Goal: Task Accomplishment & Management: Complete application form

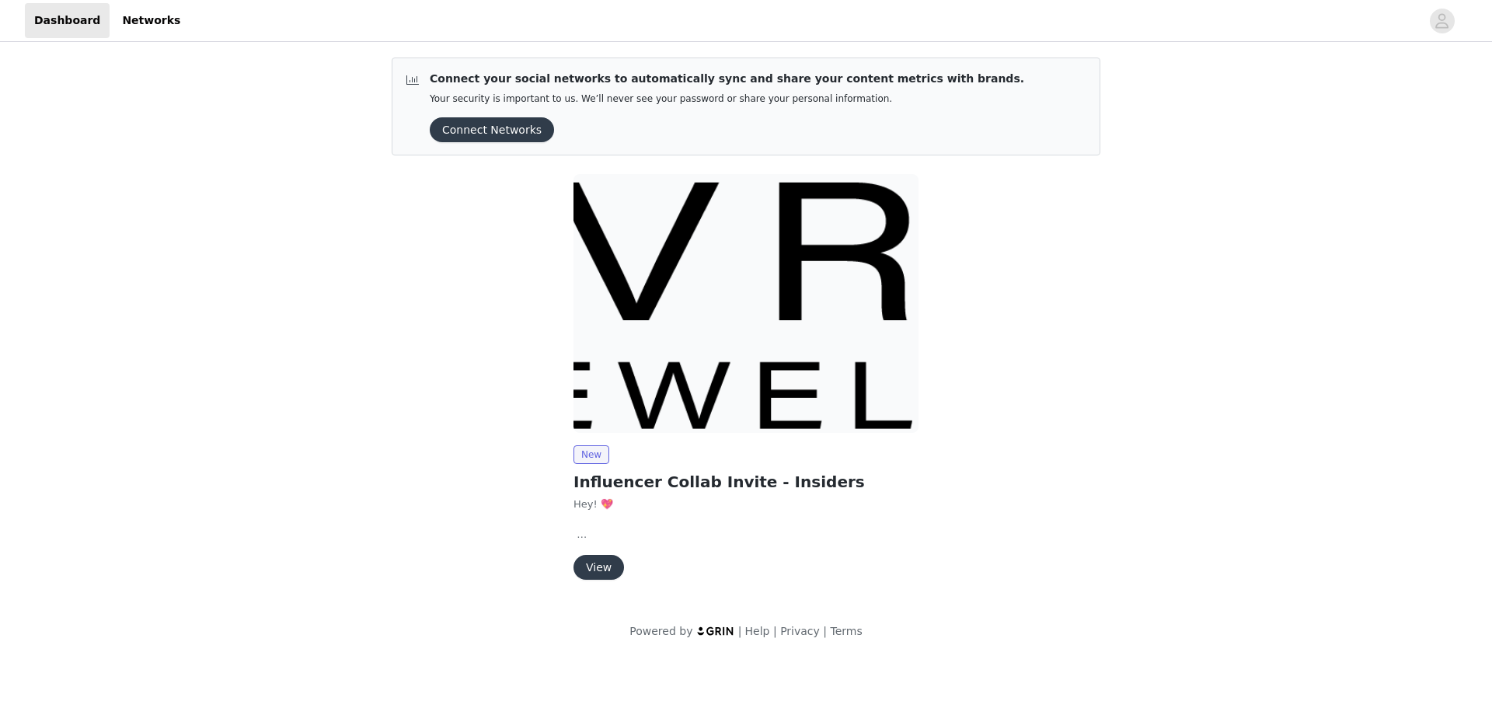
click at [604, 563] on button "View" at bounding box center [598, 567] width 51 height 25
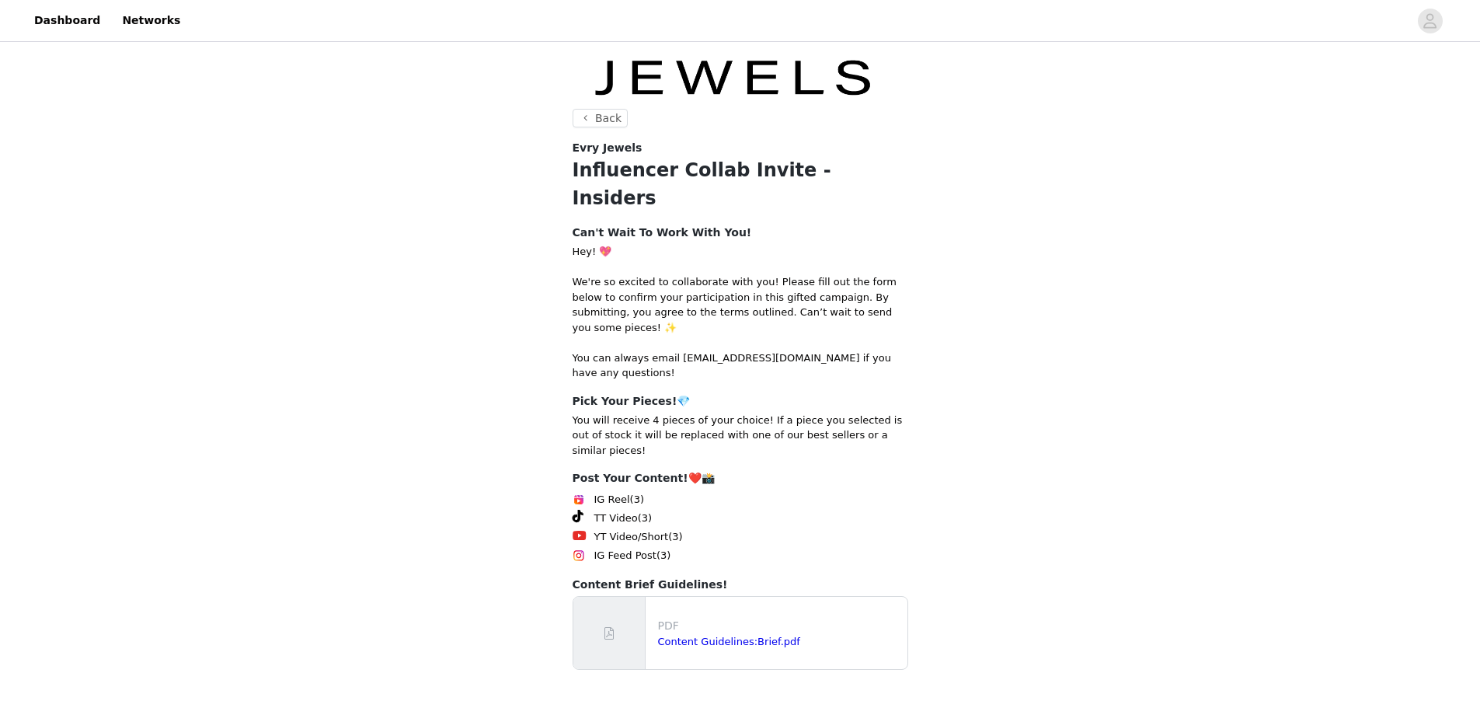
scroll to position [88, 0]
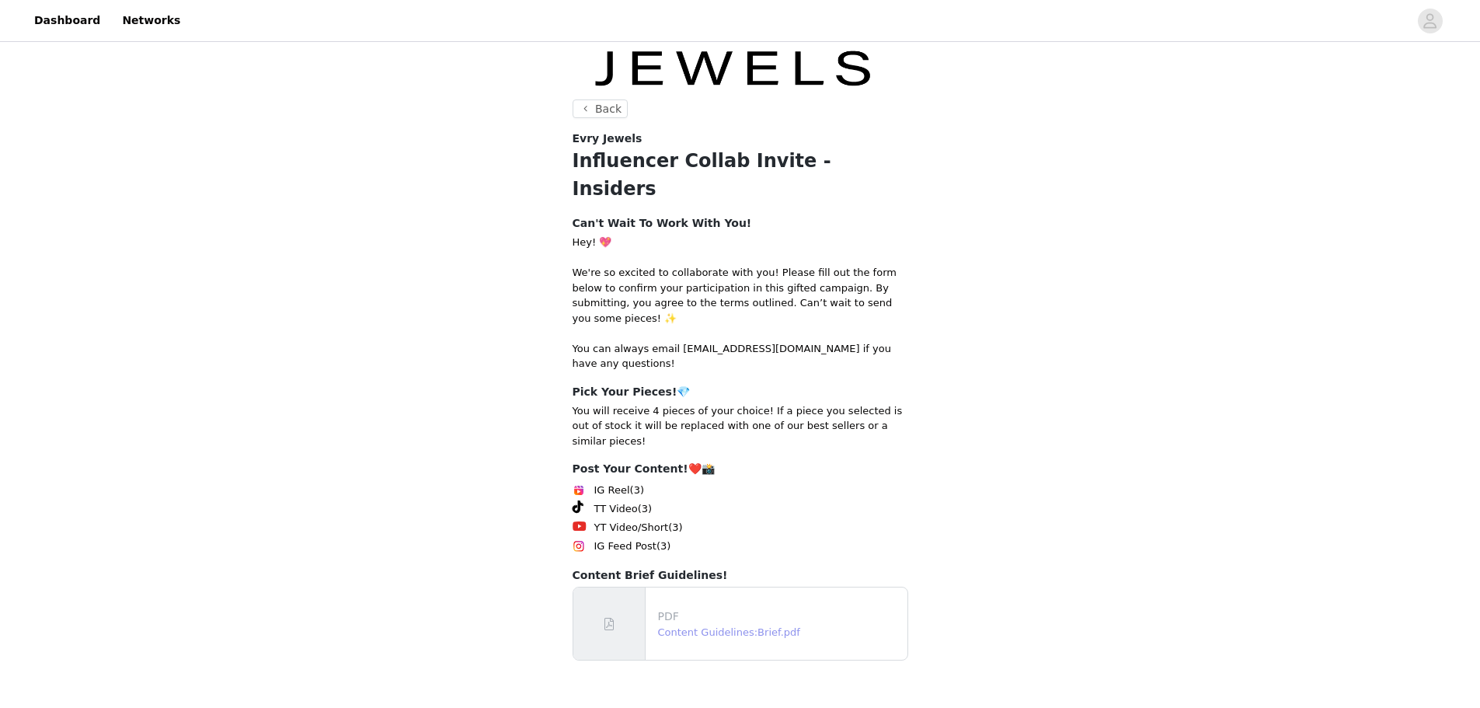
click at [751, 626] on link "Content Guidelines:Brief.pdf" at bounding box center [729, 632] width 142 height 12
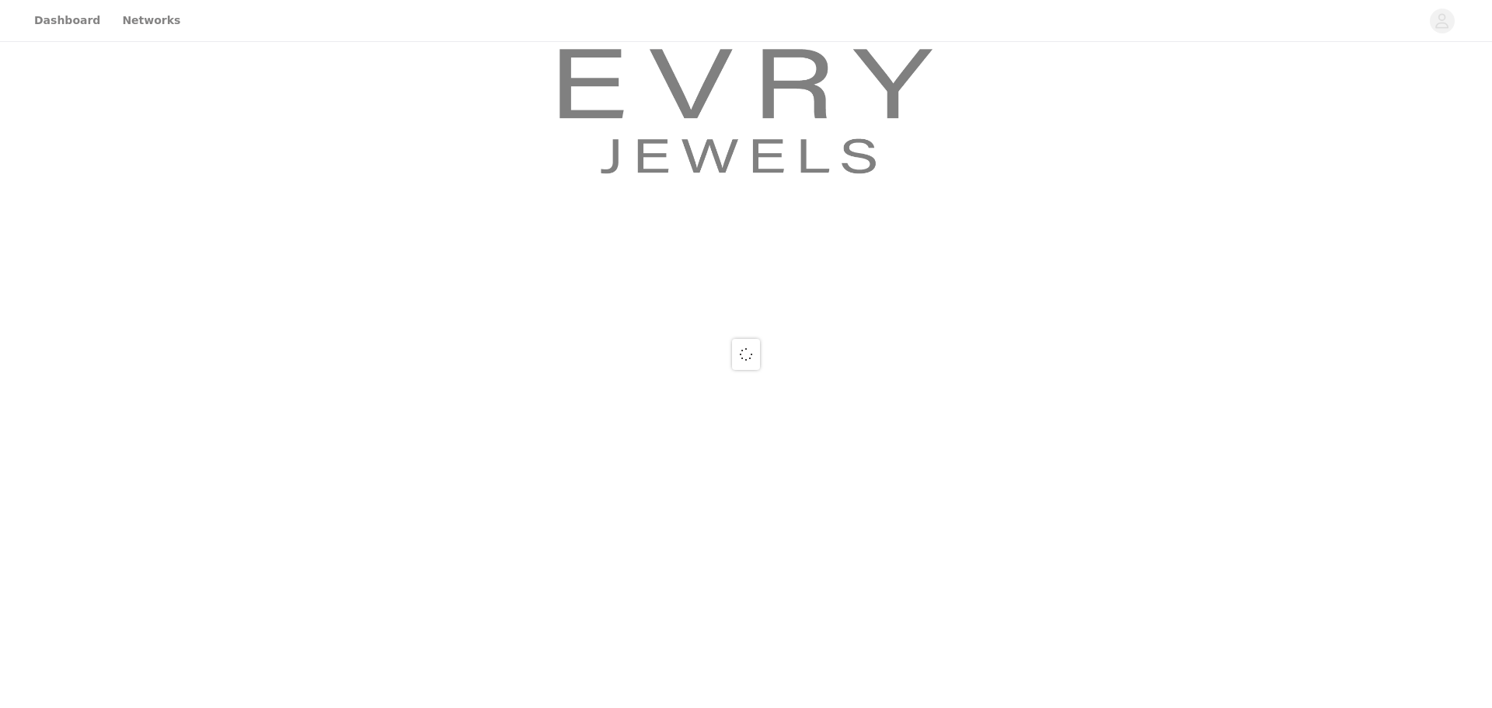
click at [726, 685] on div at bounding box center [746, 354] width 1492 height 708
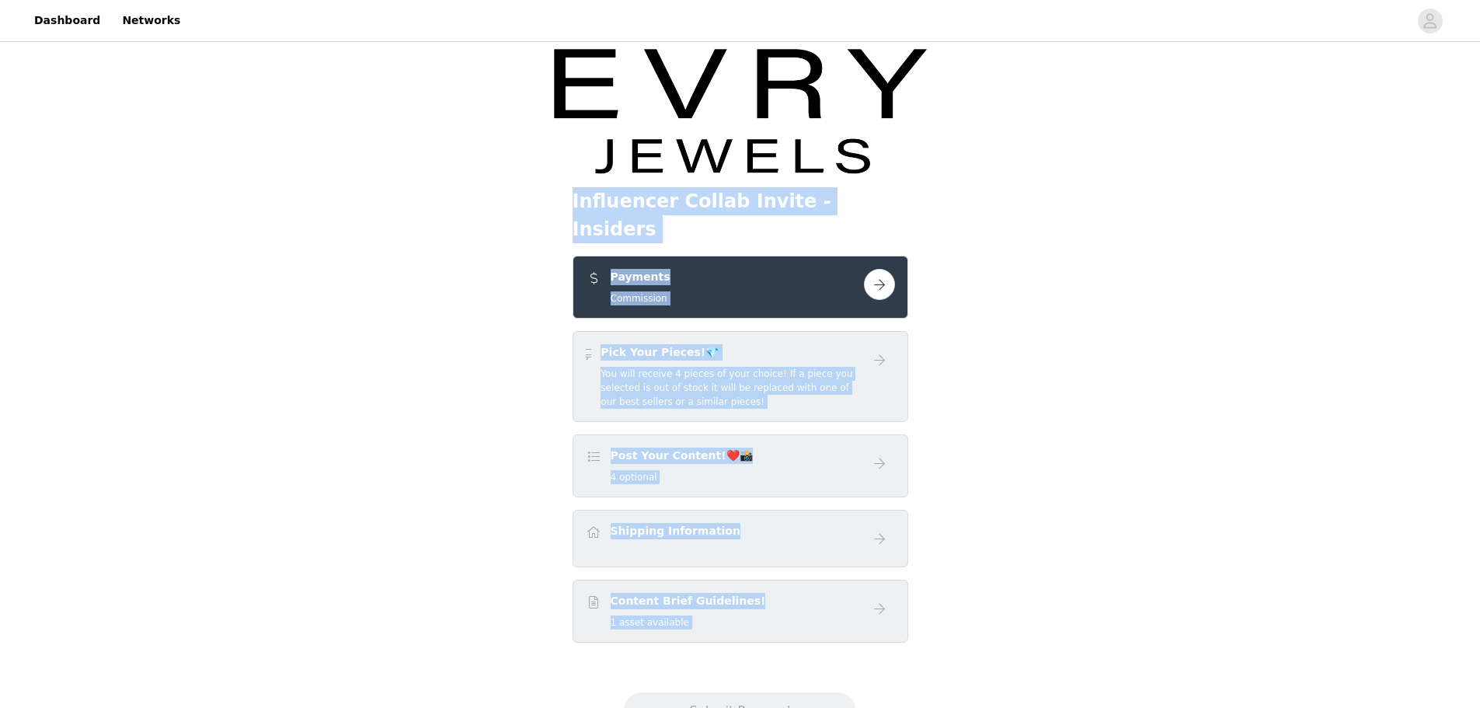
click at [878, 269] on button "button" at bounding box center [879, 284] width 31 height 31
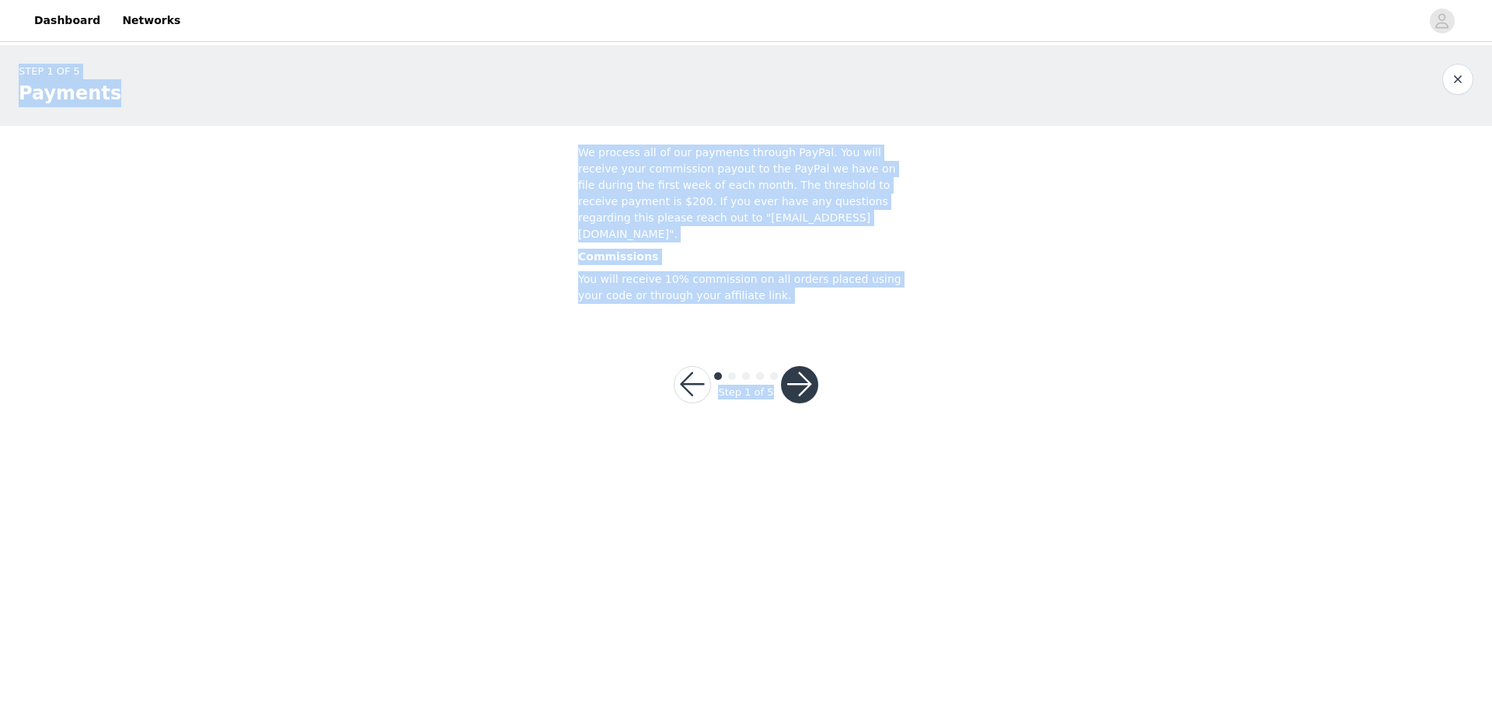
click at [780, 371] on div "Step 1 of 5" at bounding box center [746, 384] width 70 height 30
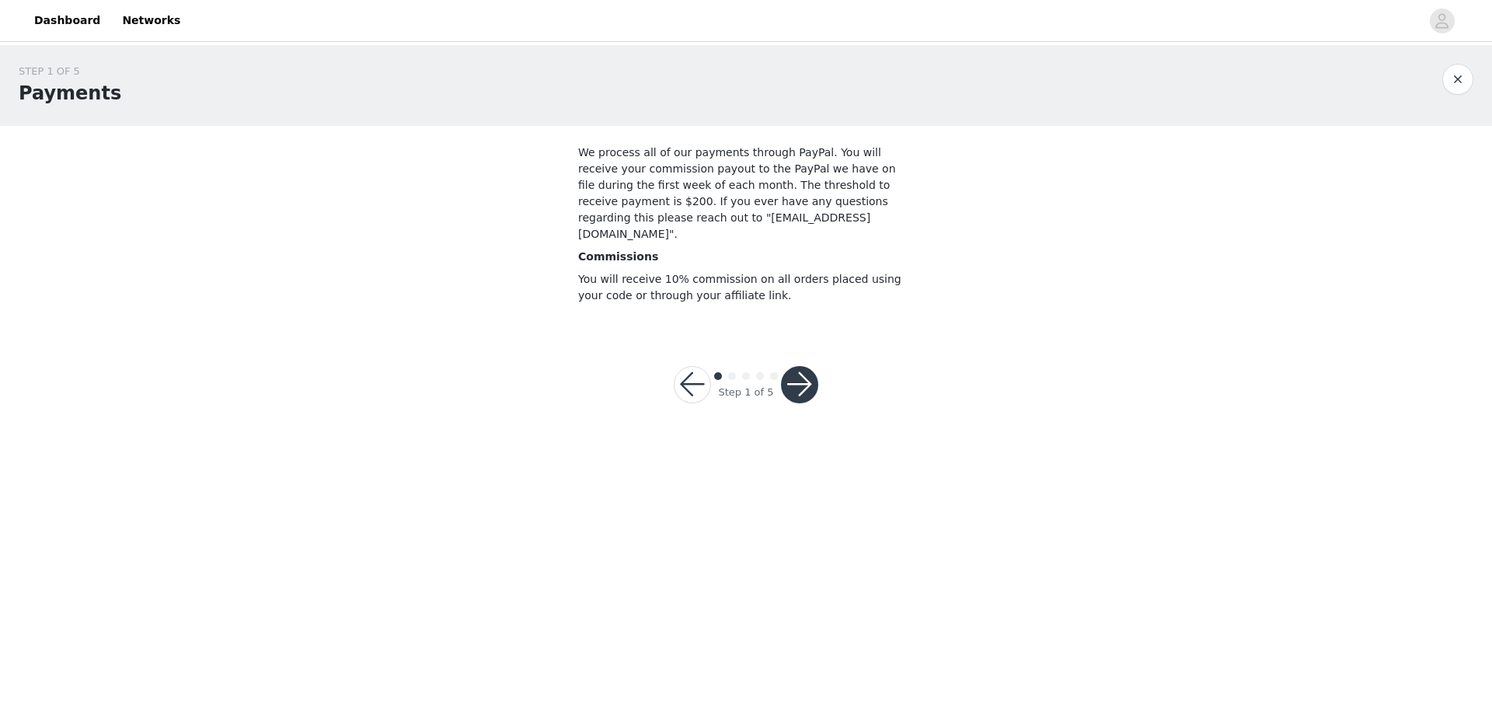
click at [810, 367] on button "button" at bounding box center [799, 384] width 37 height 37
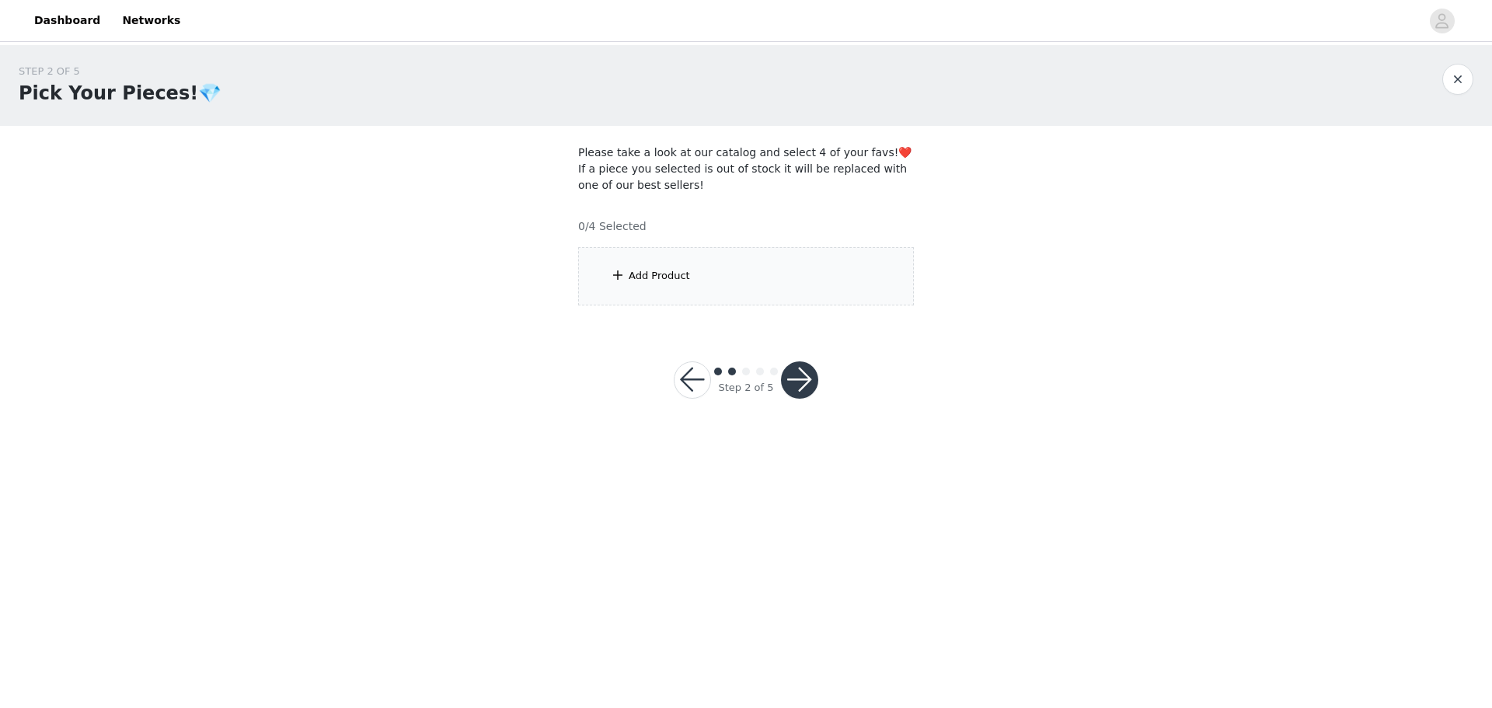
click at [777, 261] on div "Add Product" at bounding box center [746, 276] width 336 height 58
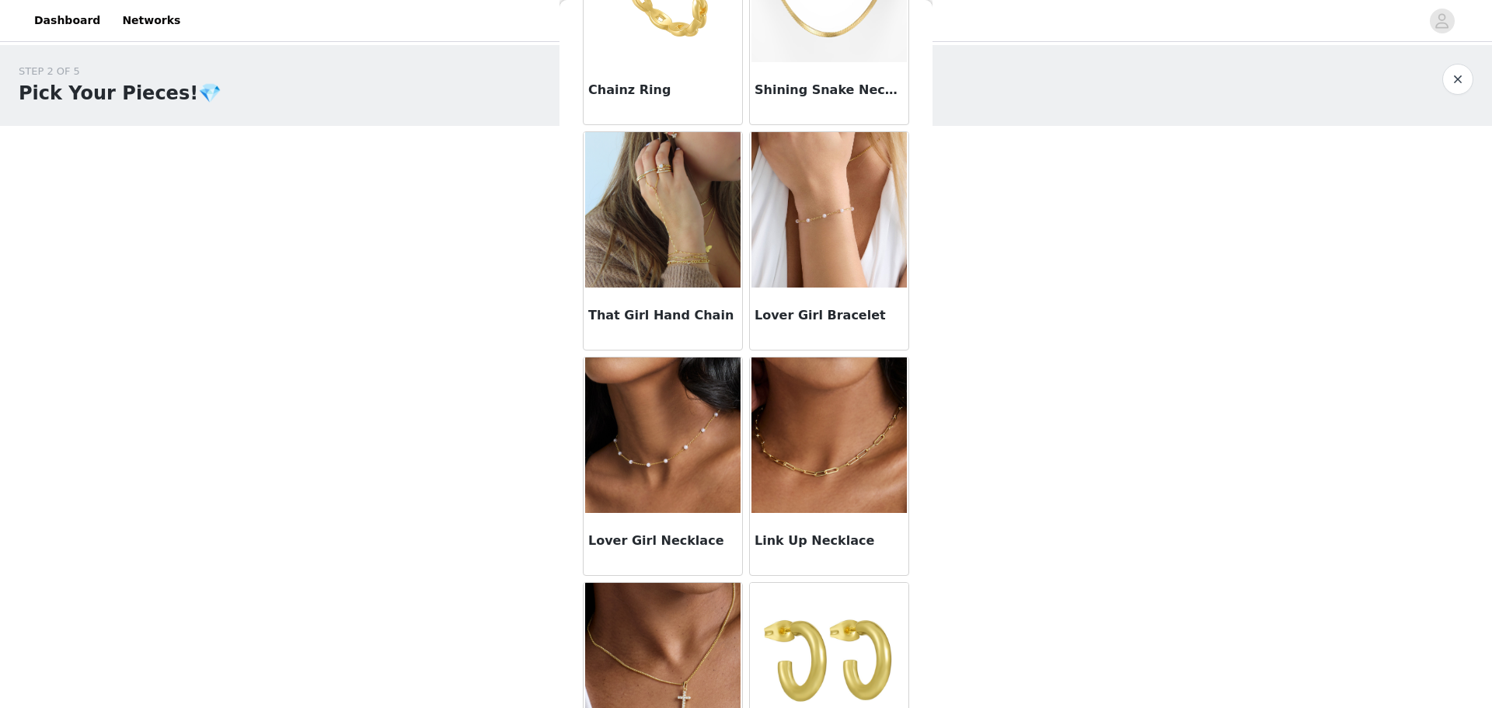
scroll to position [392, 0]
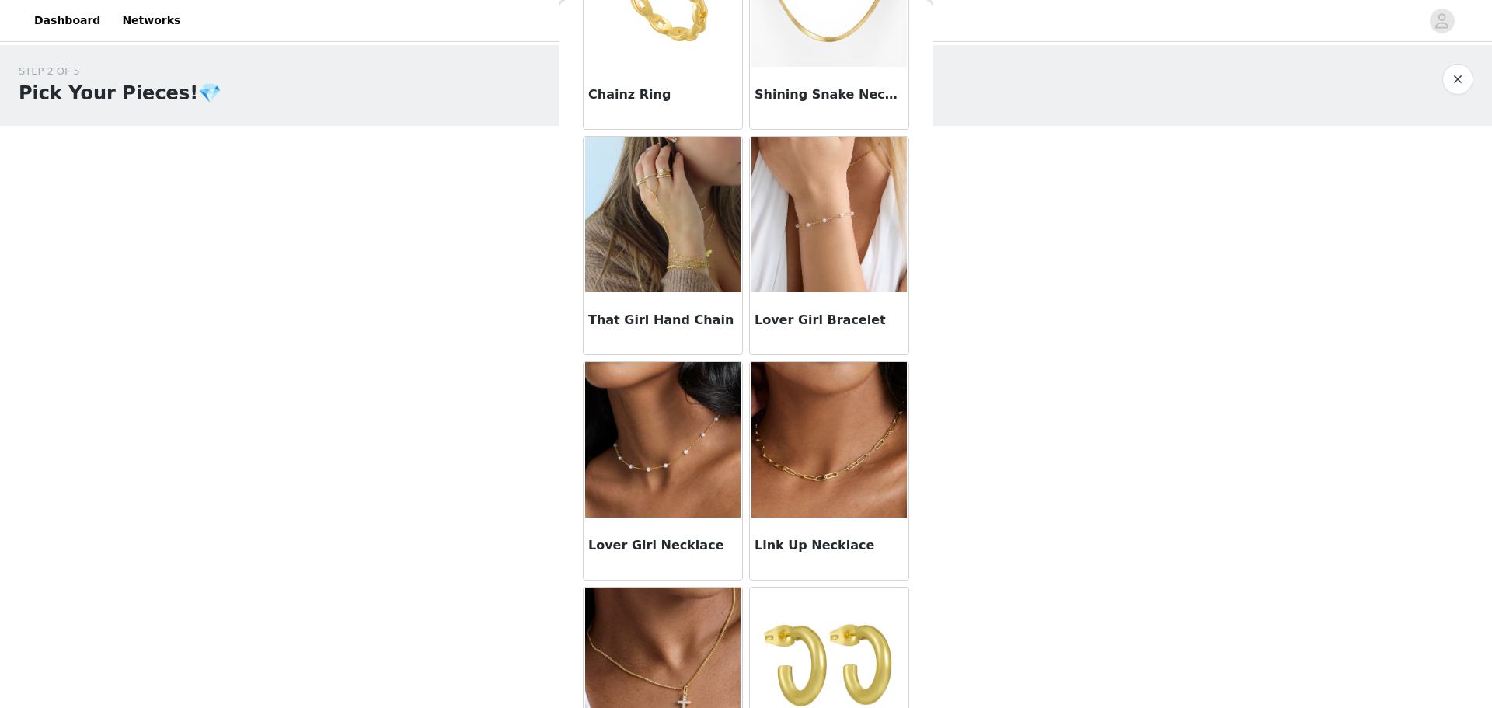
click at [657, 253] on img at bounding box center [662, 214] width 155 height 155
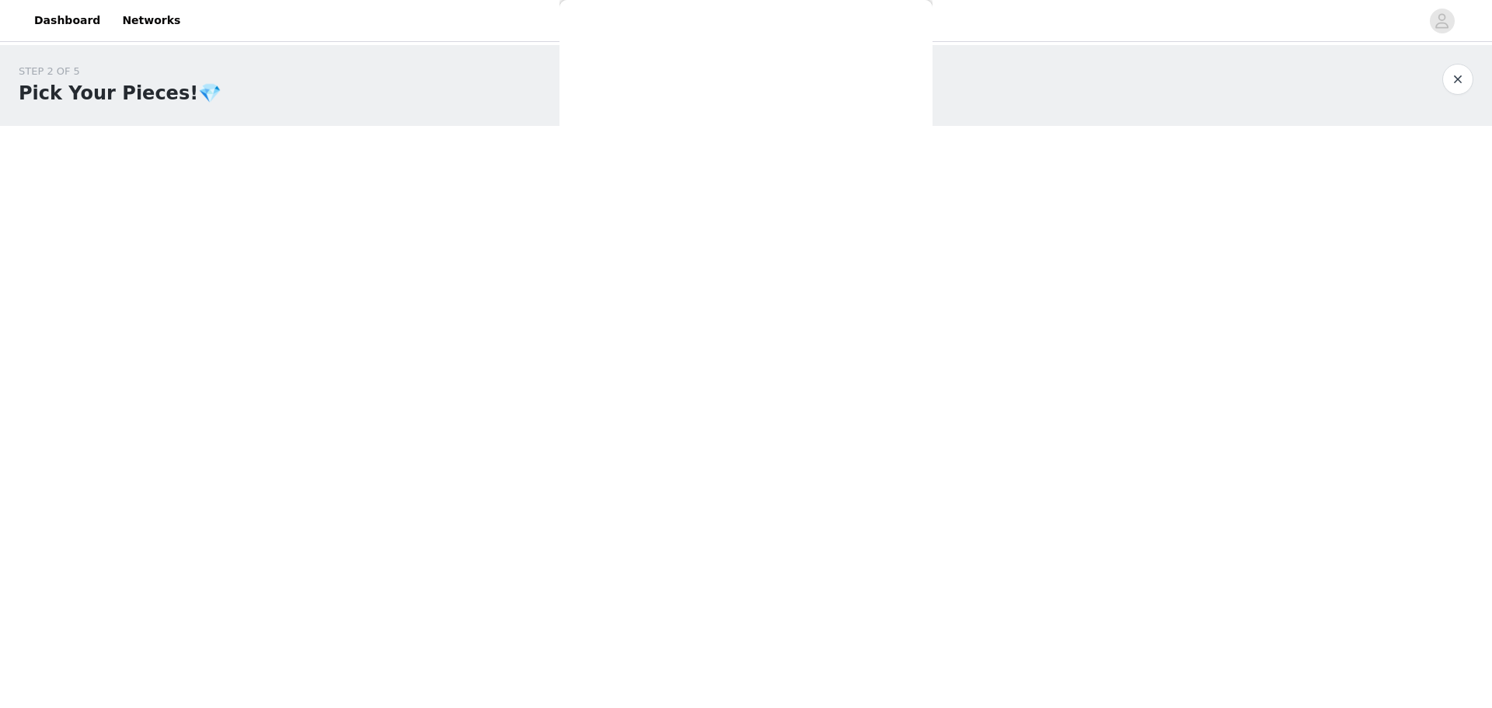
scroll to position [0, 0]
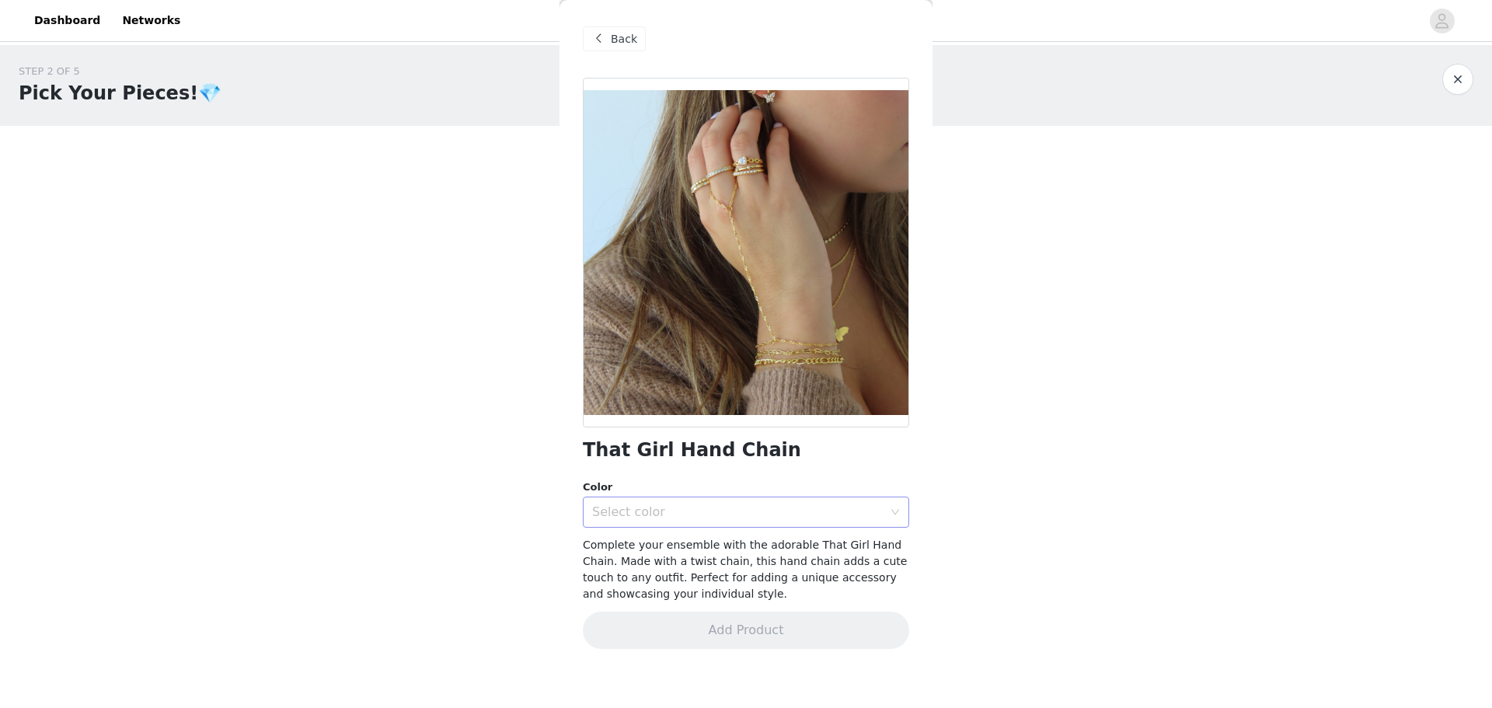
click at [705, 509] on div "Select color" at bounding box center [737, 512] width 291 height 16
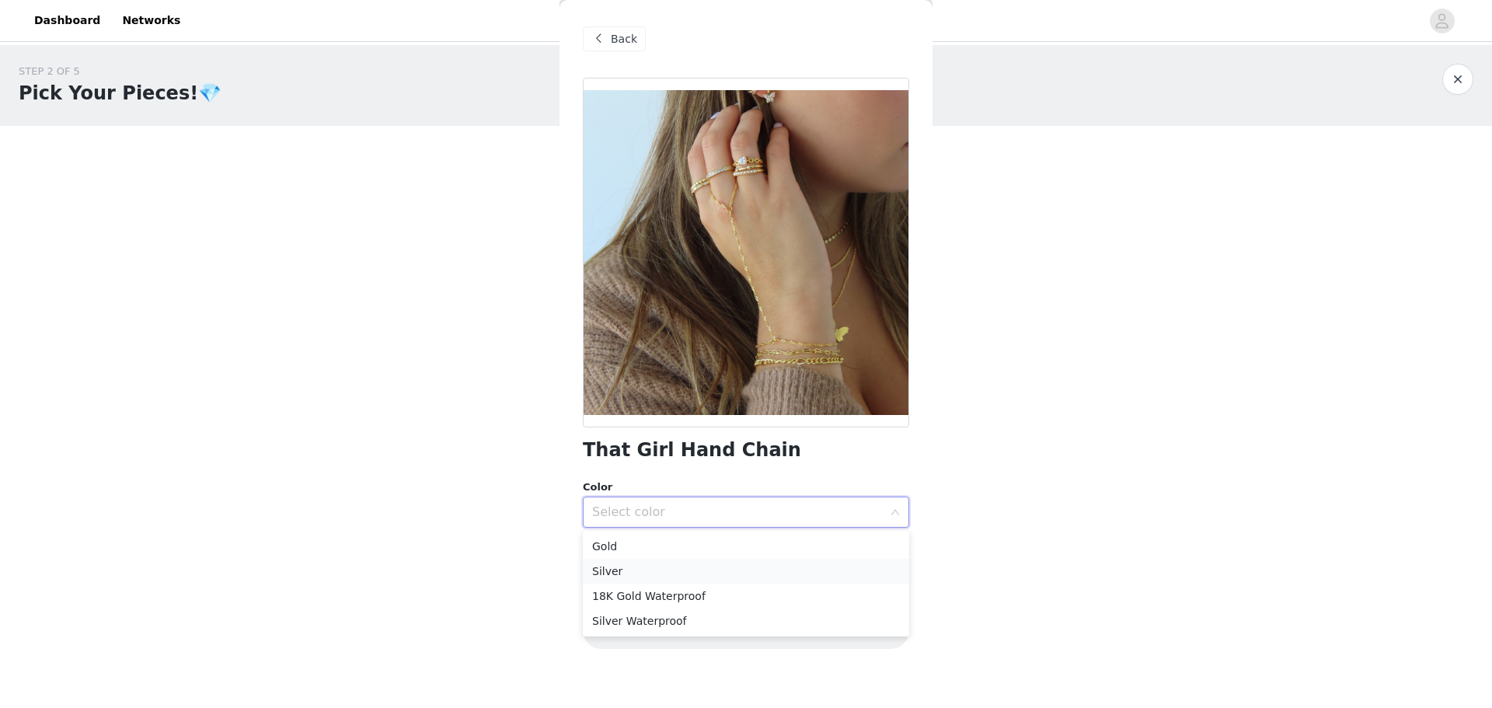
click at [696, 573] on li "Silver" at bounding box center [746, 571] width 326 height 25
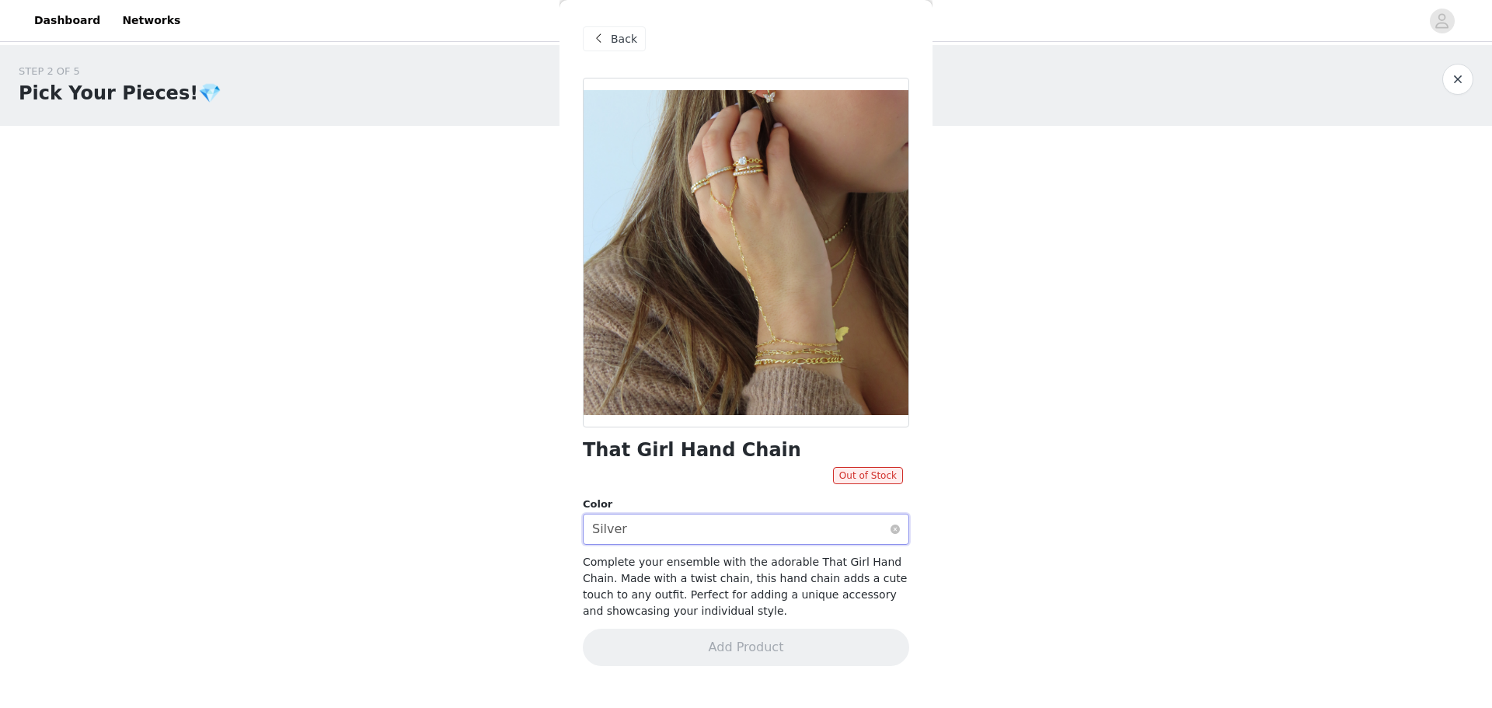
click at [696, 518] on div "Select color Silver" at bounding box center [741, 529] width 298 height 30
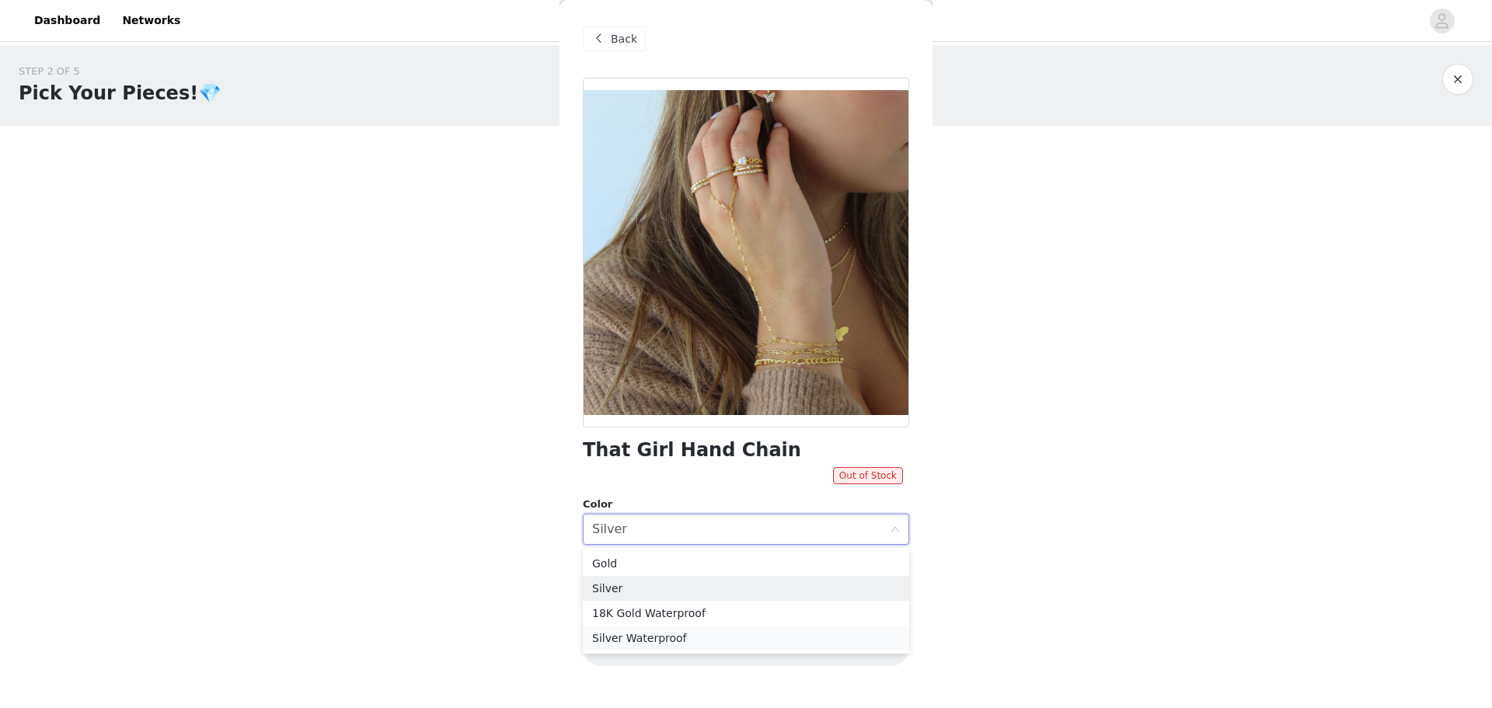
click at [670, 641] on li "Silver Waterproof" at bounding box center [746, 637] width 326 height 25
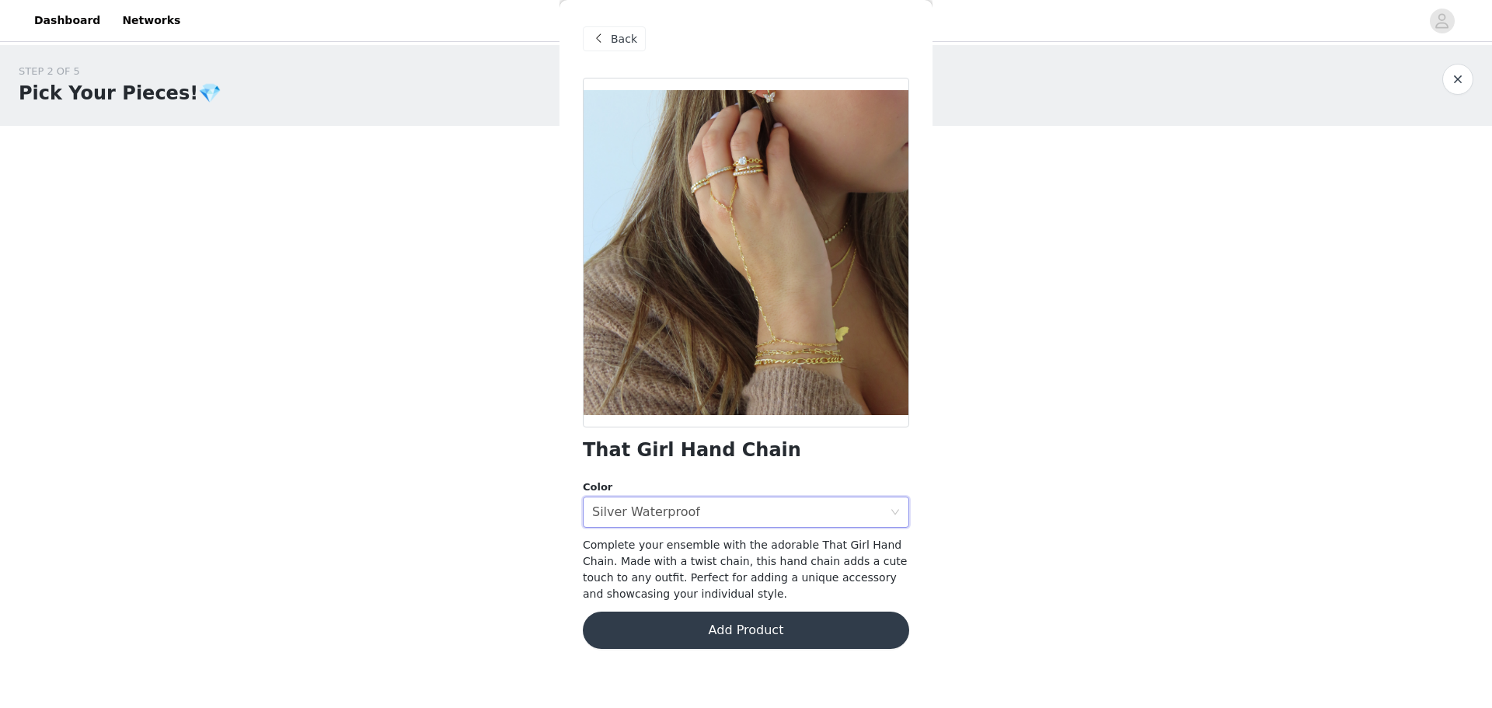
click at [766, 639] on button "Add Product" at bounding box center [746, 629] width 326 height 37
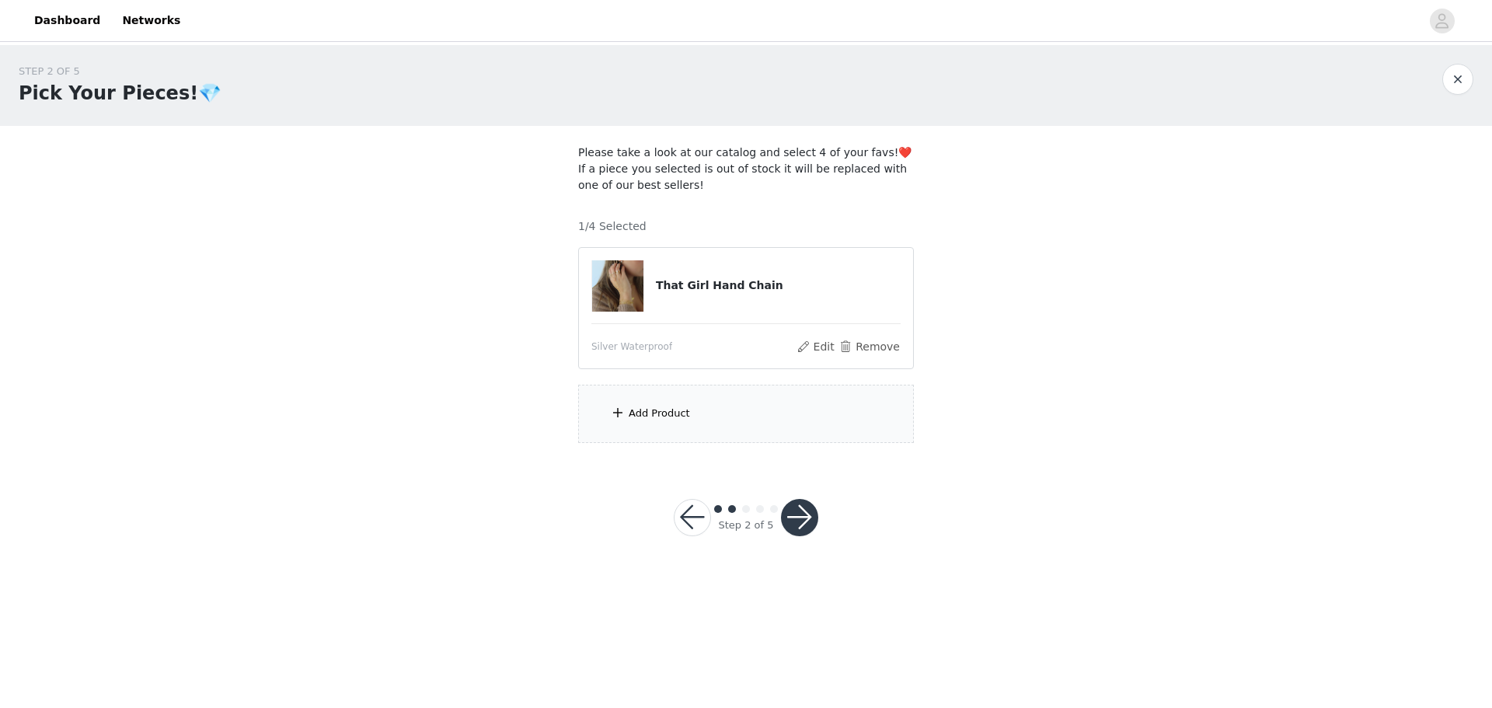
click at [667, 423] on div "Add Product" at bounding box center [746, 414] width 336 height 58
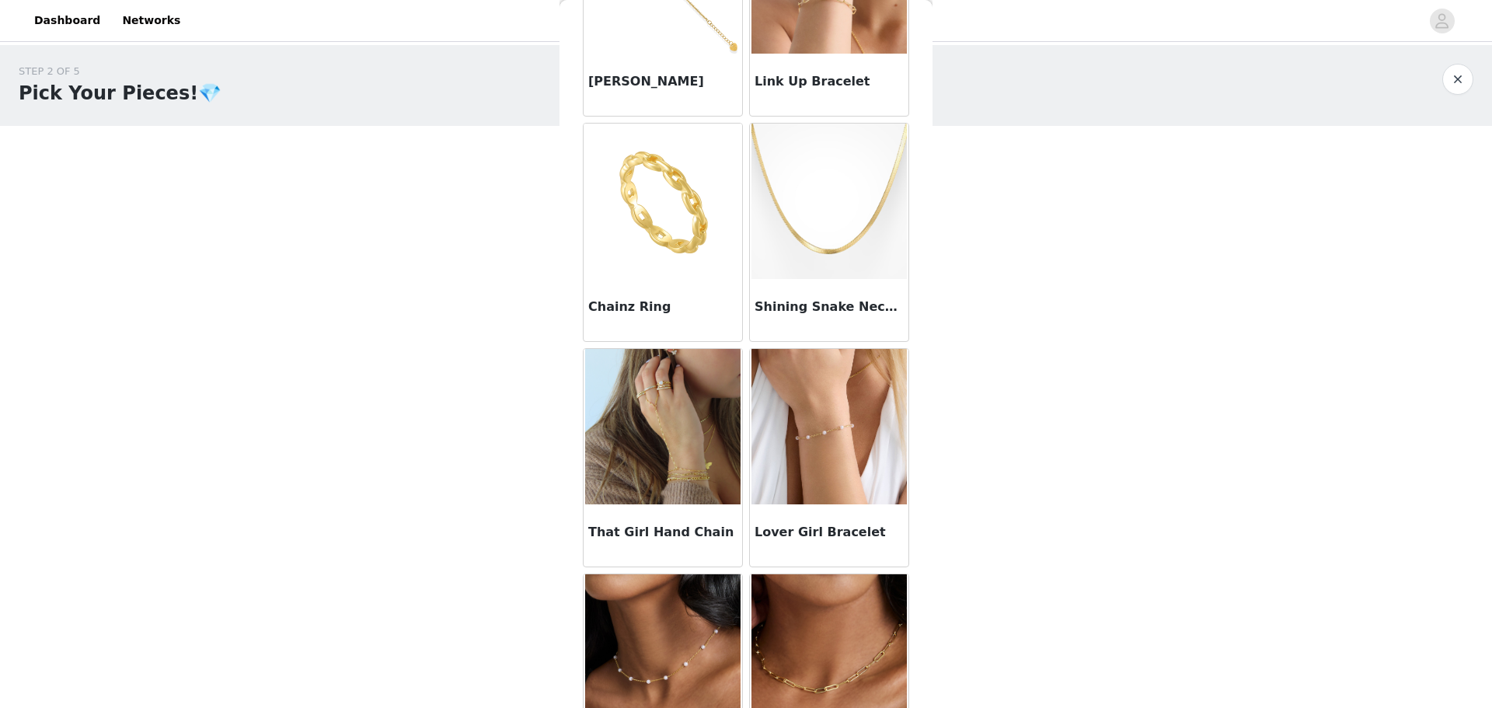
scroll to position [206, 0]
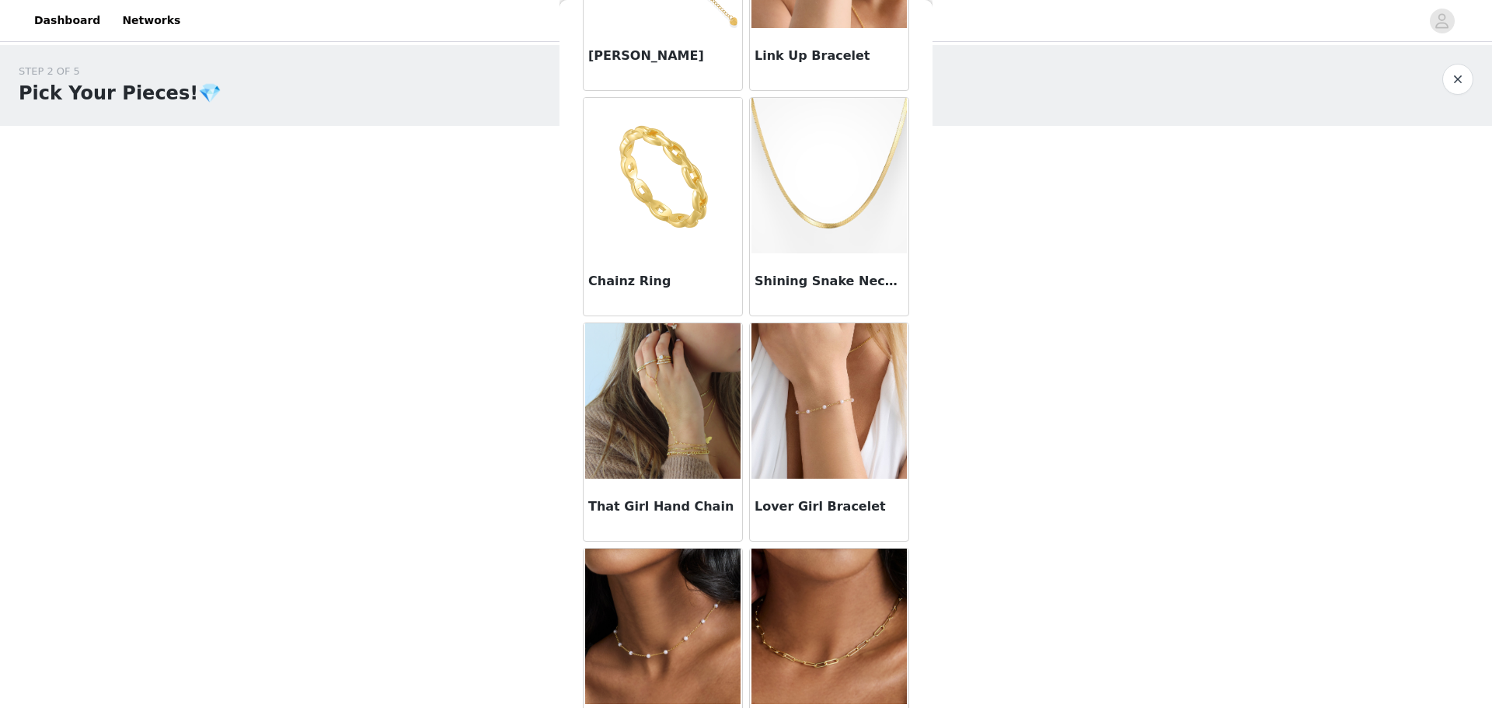
click at [615, 448] on img at bounding box center [662, 400] width 155 height 155
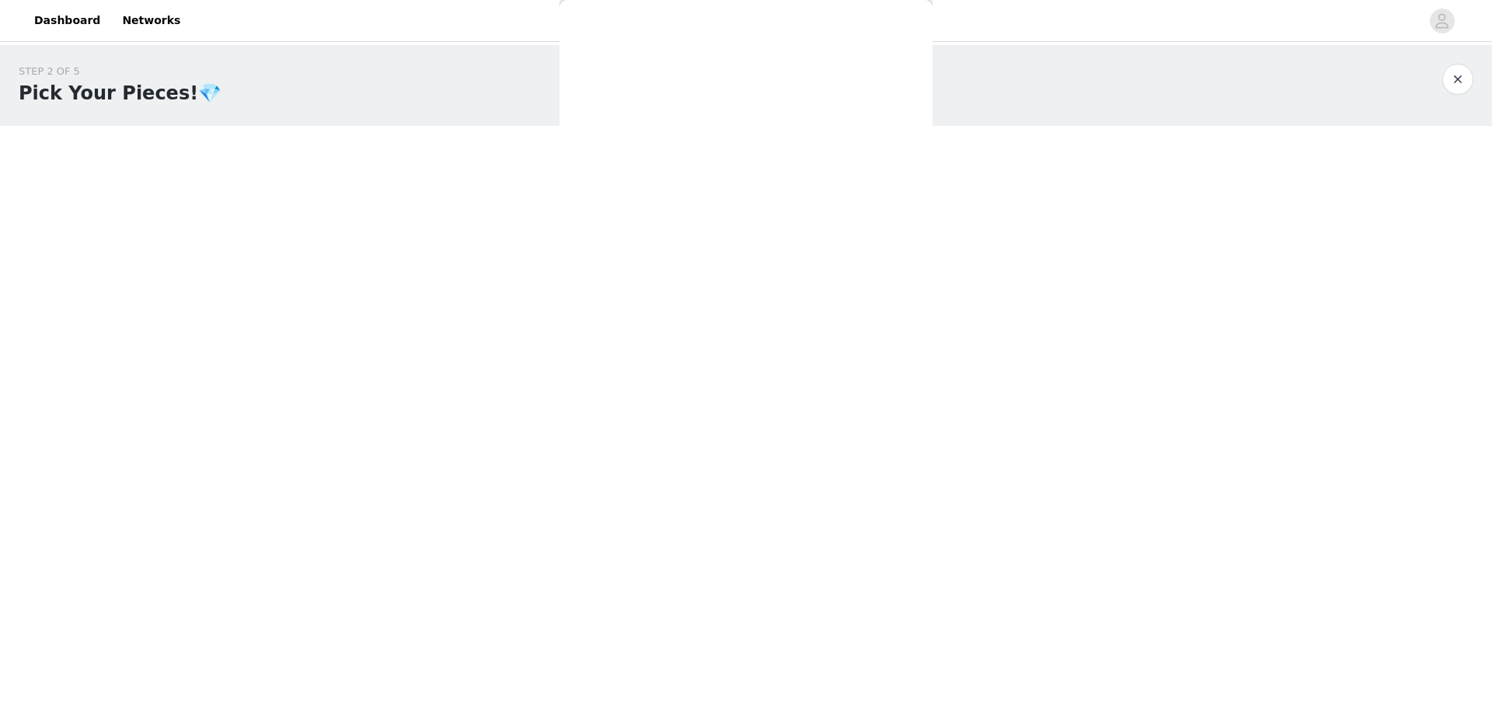
scroll to position [0, 0]
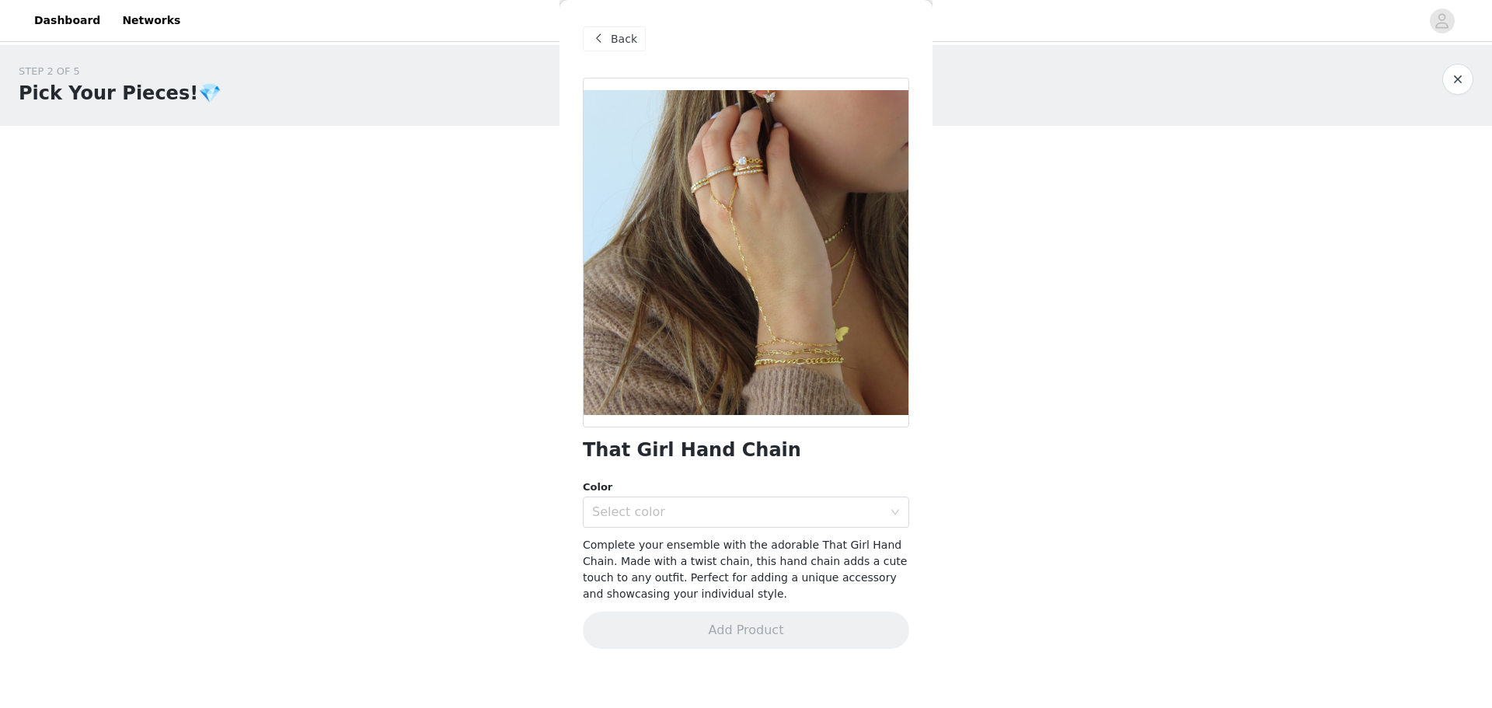
click at [592, 45] on span at bounding box center [598, 39] width 19 height 19
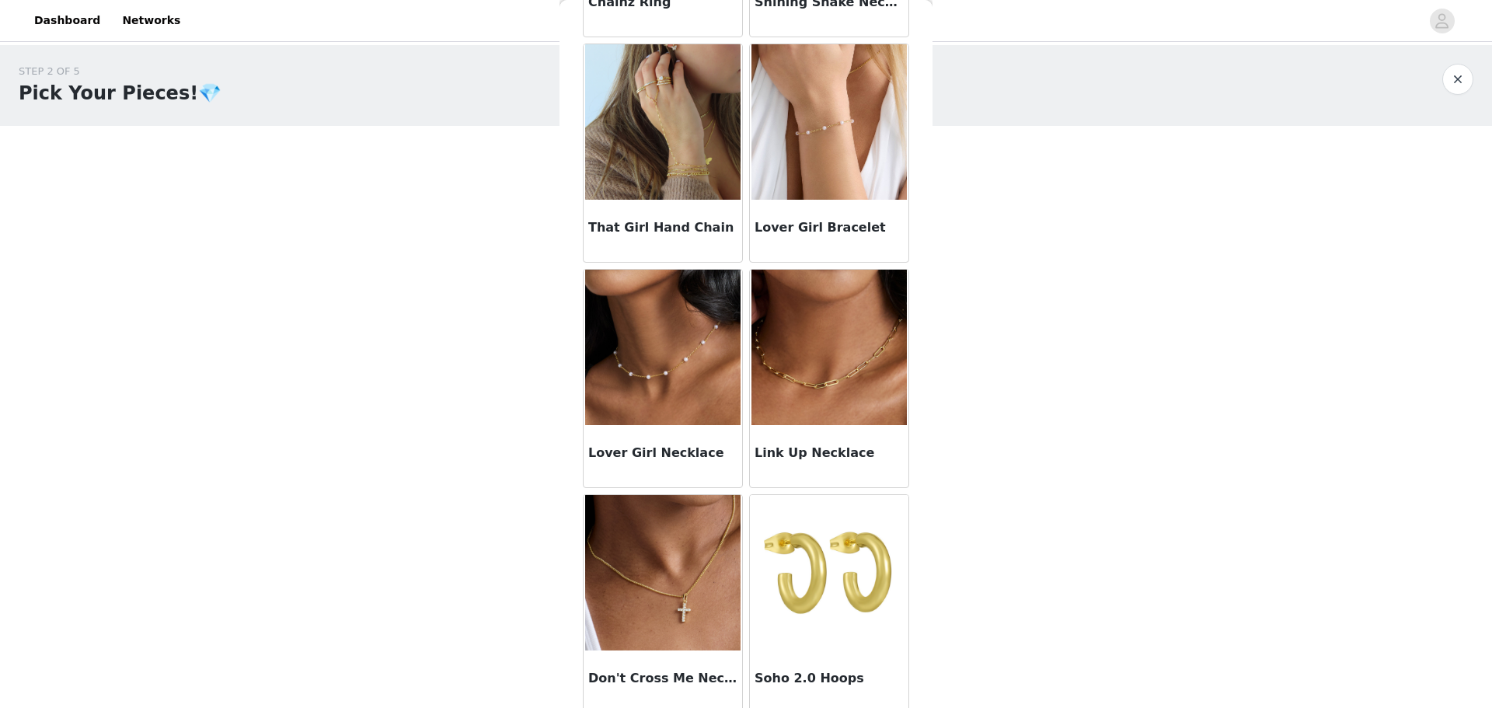
scroll to position [500, 0]
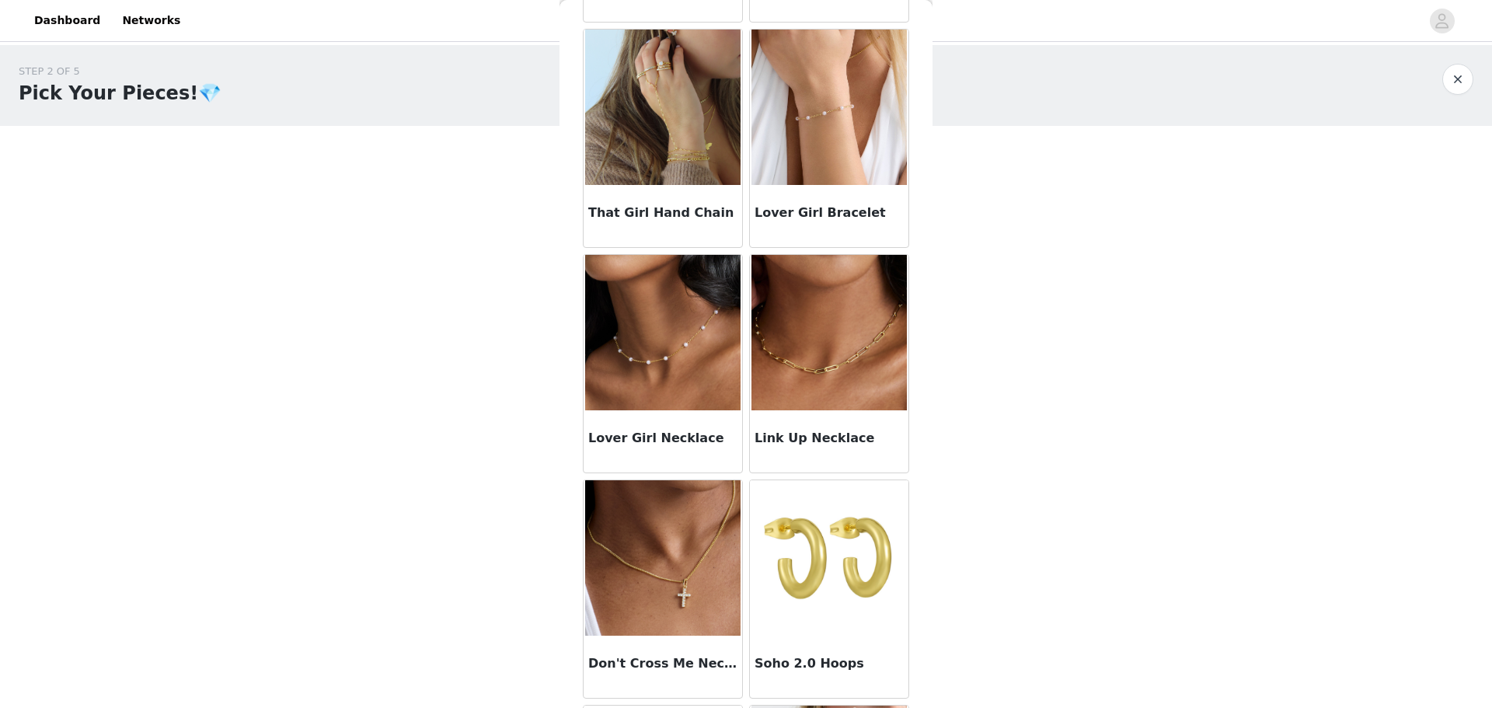
click at [611, 356] on img at bounding box center [662, 332] width 155 height 155
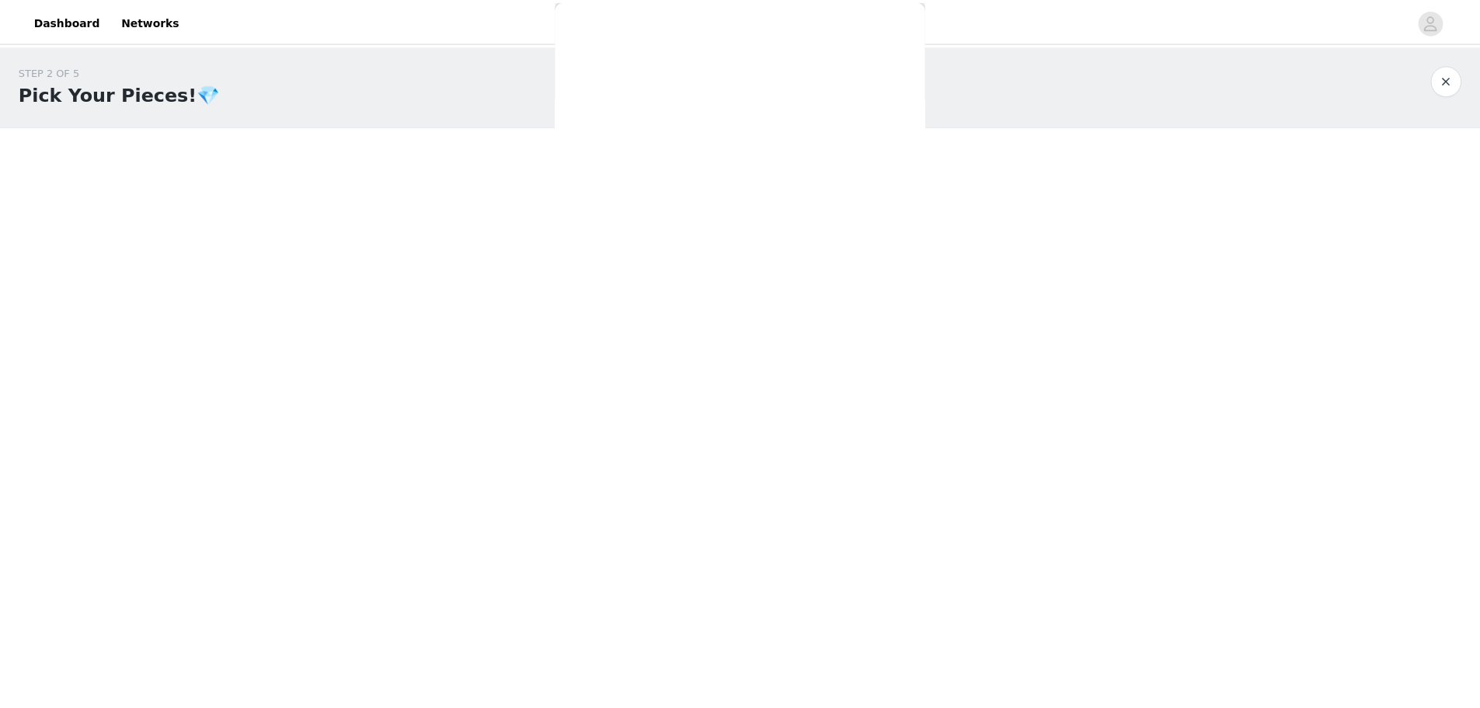
scroll to position [0, 0]
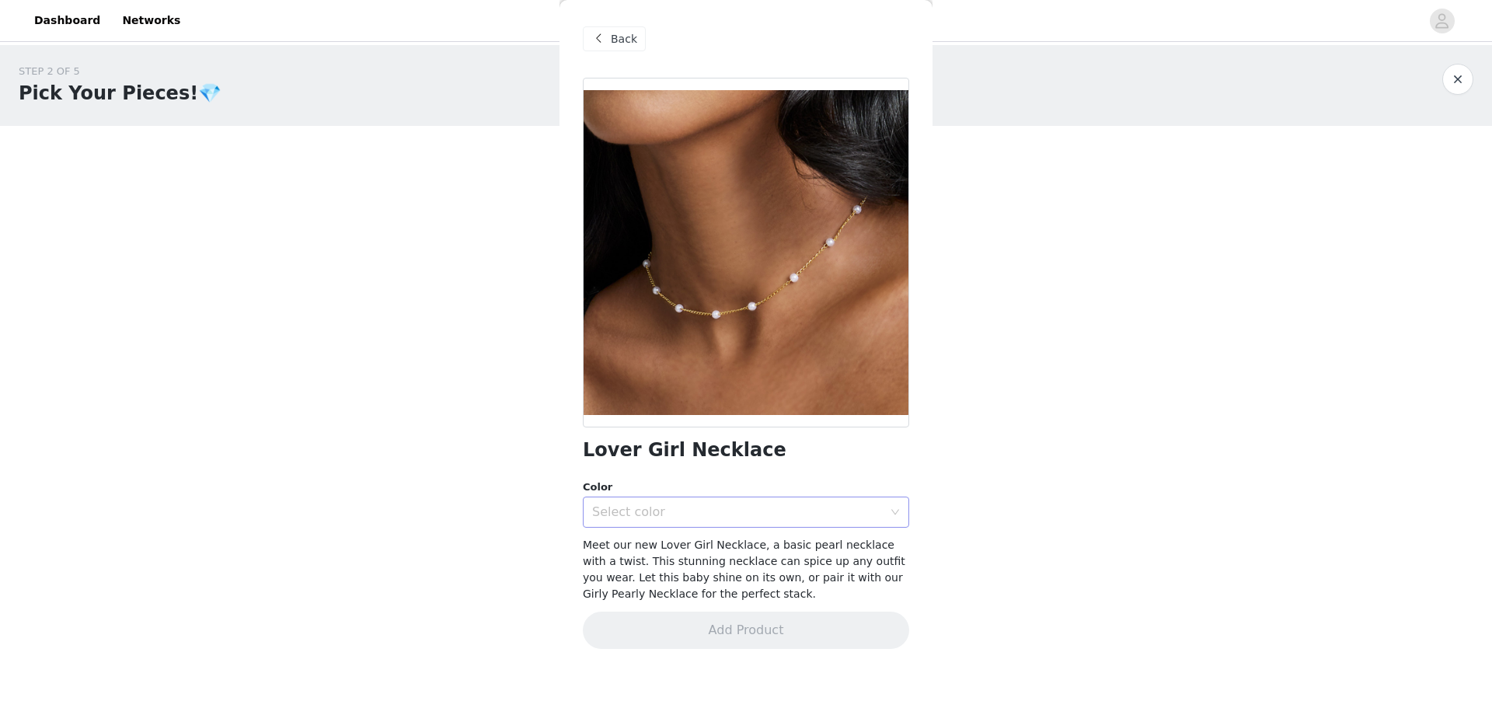
click at [647, 513] on div "Select color" at bounding box center [737, 512] width 291 height 16
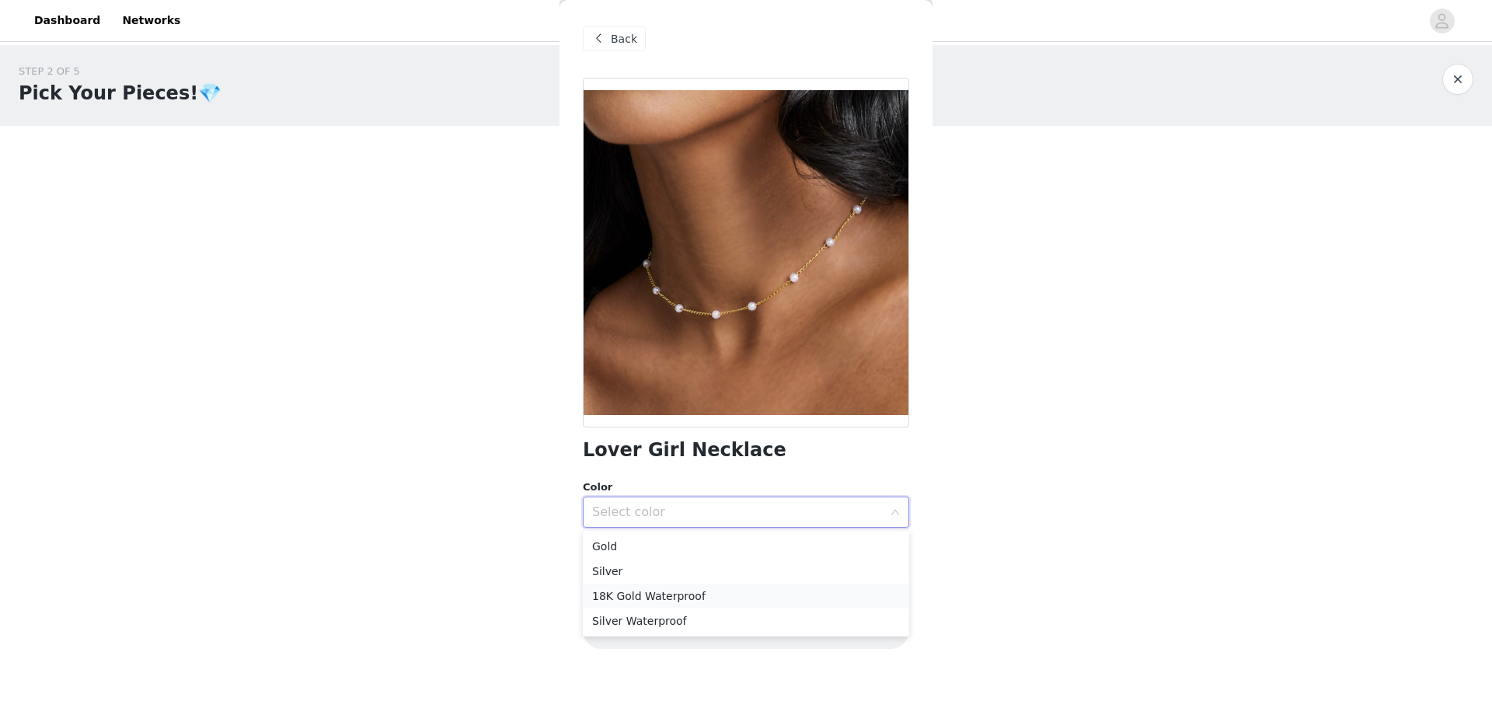
click at [678, 592] on li "18K Gold Waterproof" at bounding box center [746, 596] width 326 height 25
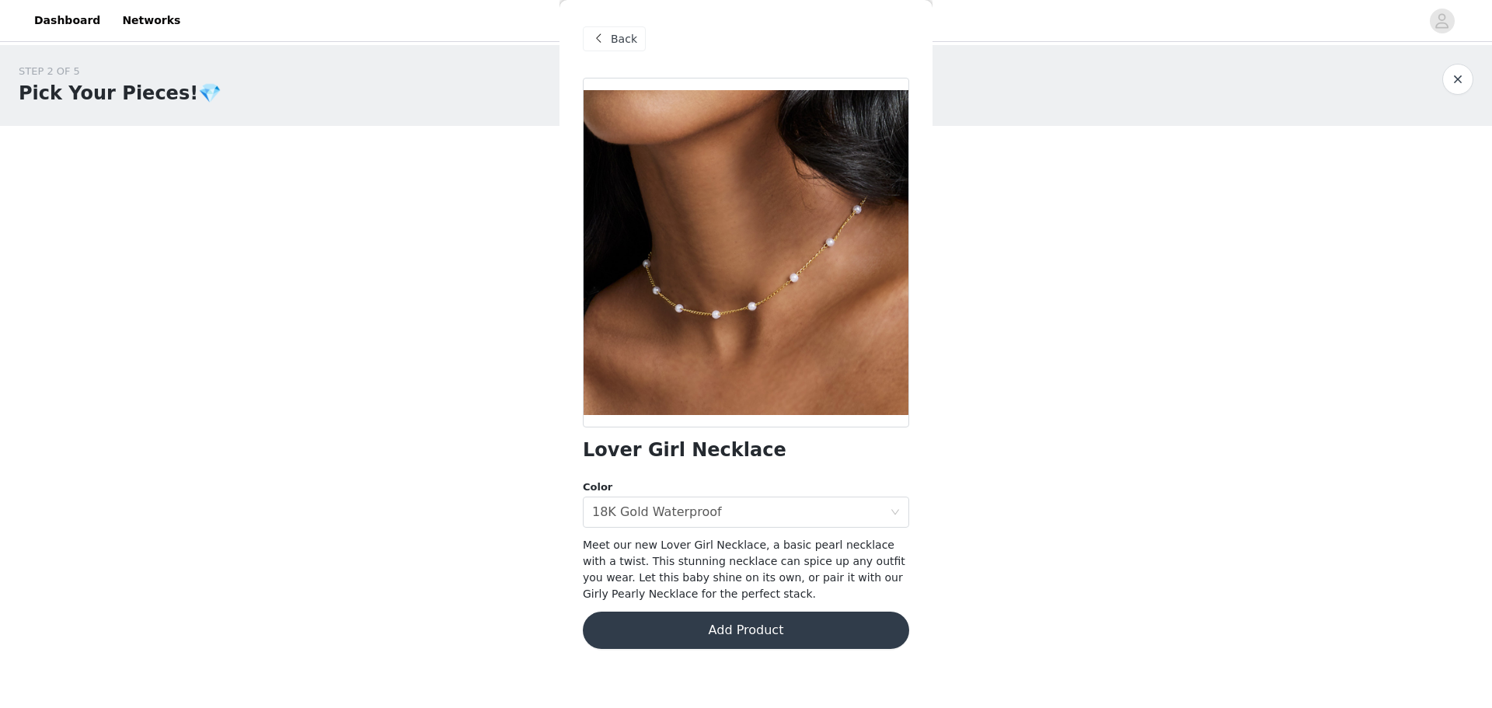
click at [760, 638] on button "Add Product" at bounding box center [746, 629] width 326 height 37
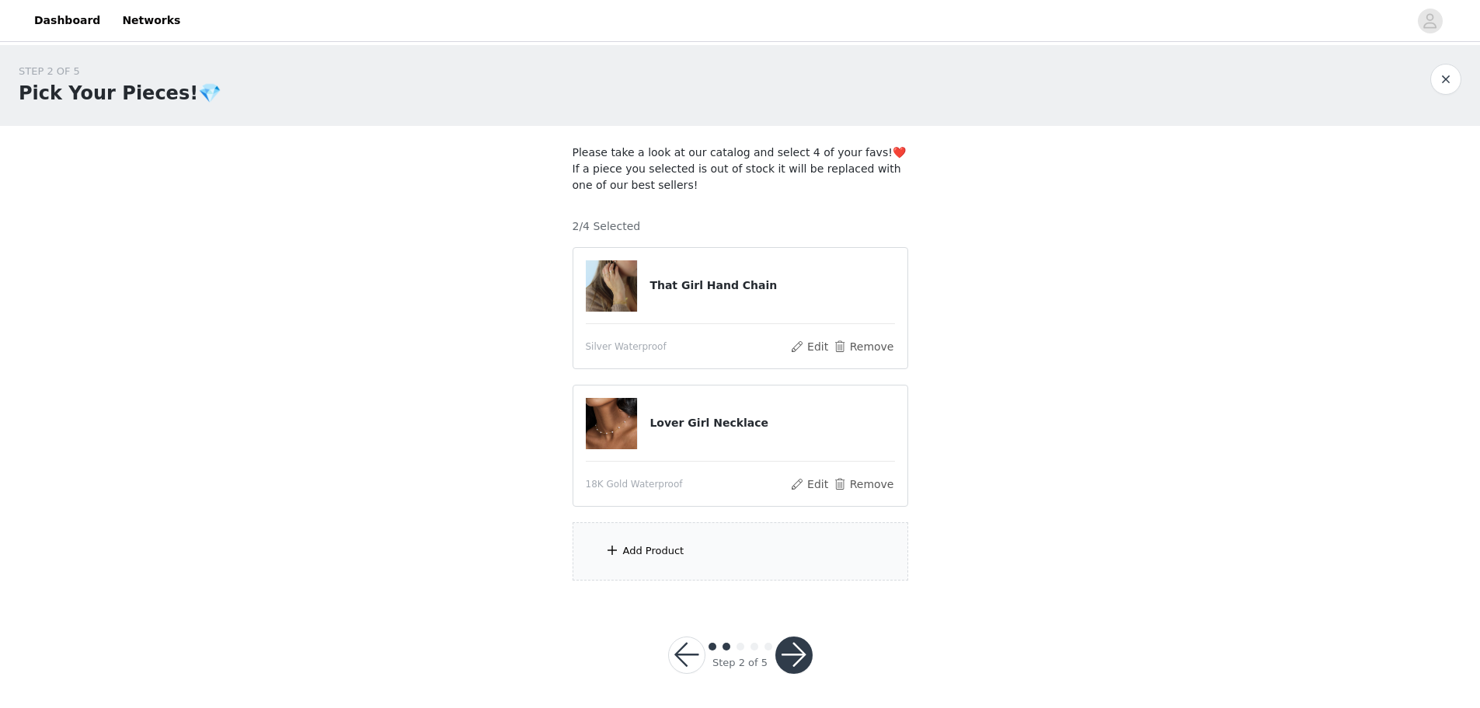
click at [679, 524] on div "Add Product" at bounding box center [741, 551] width 336 height 58
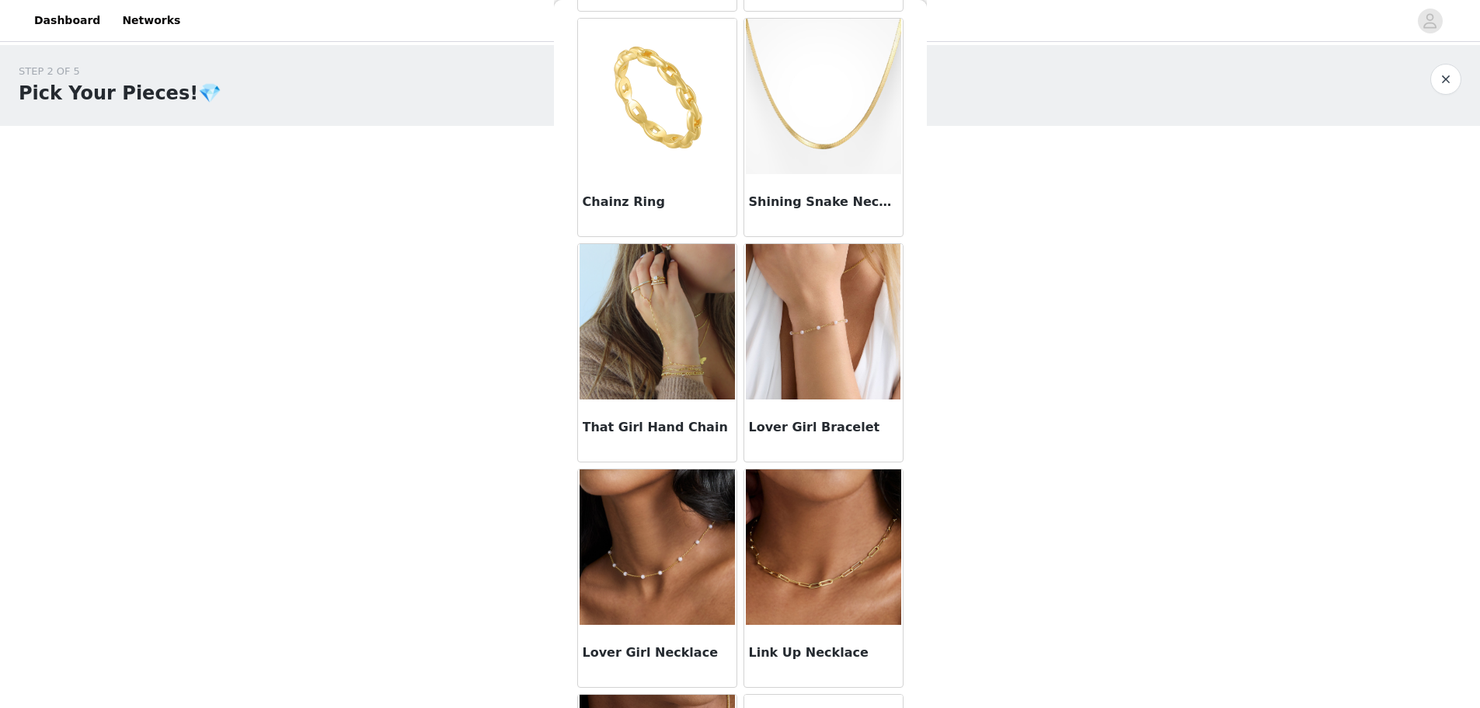
scroll to position [287, 0]
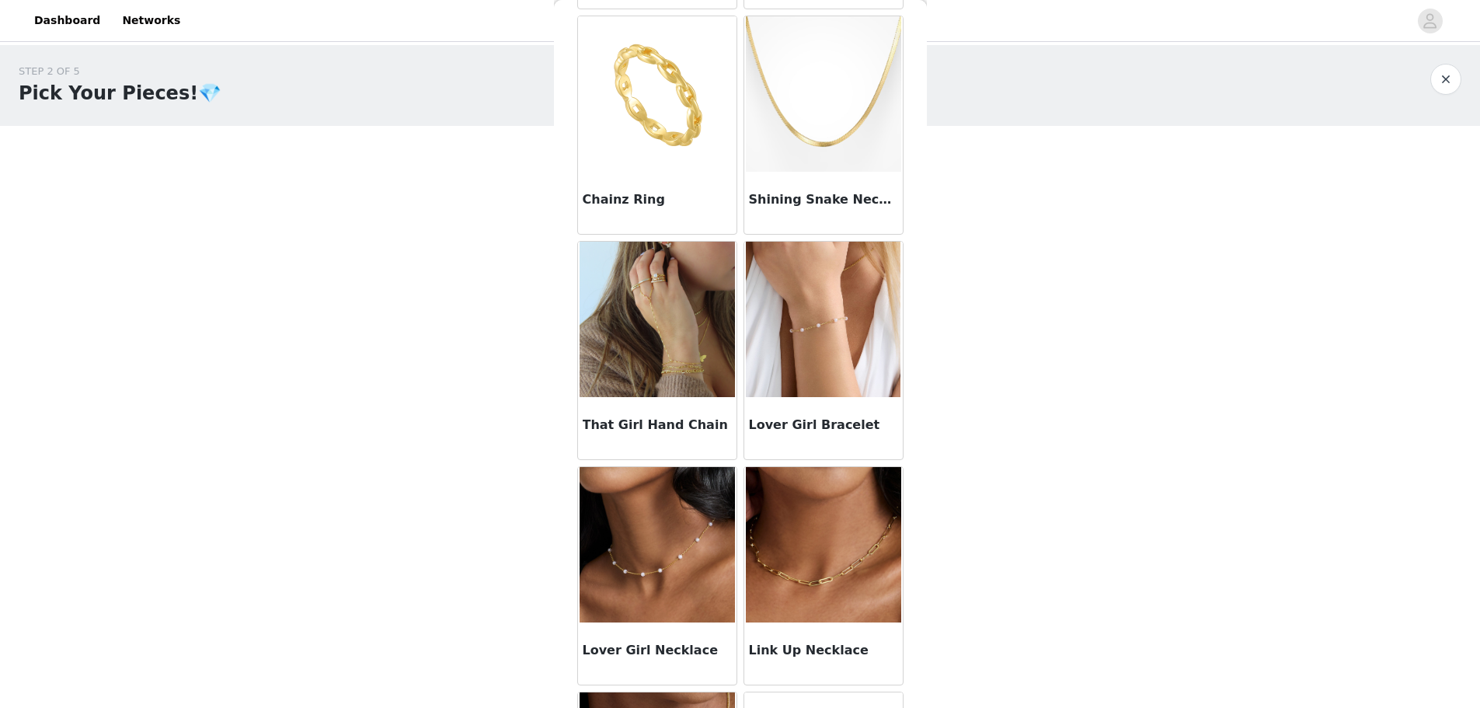
click at [806, 339] on img at bounding box center [823, 319] width 155 height 155
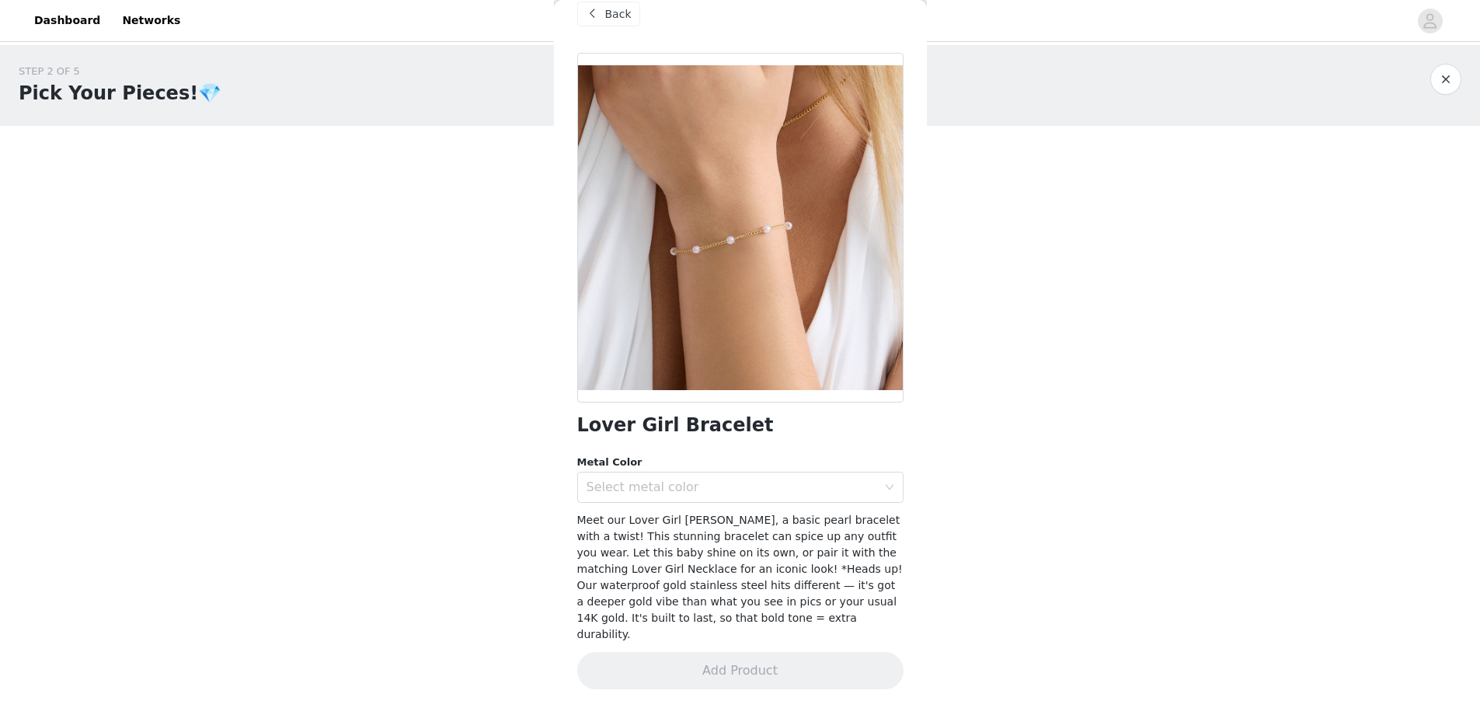
scroll to position [9, 0]
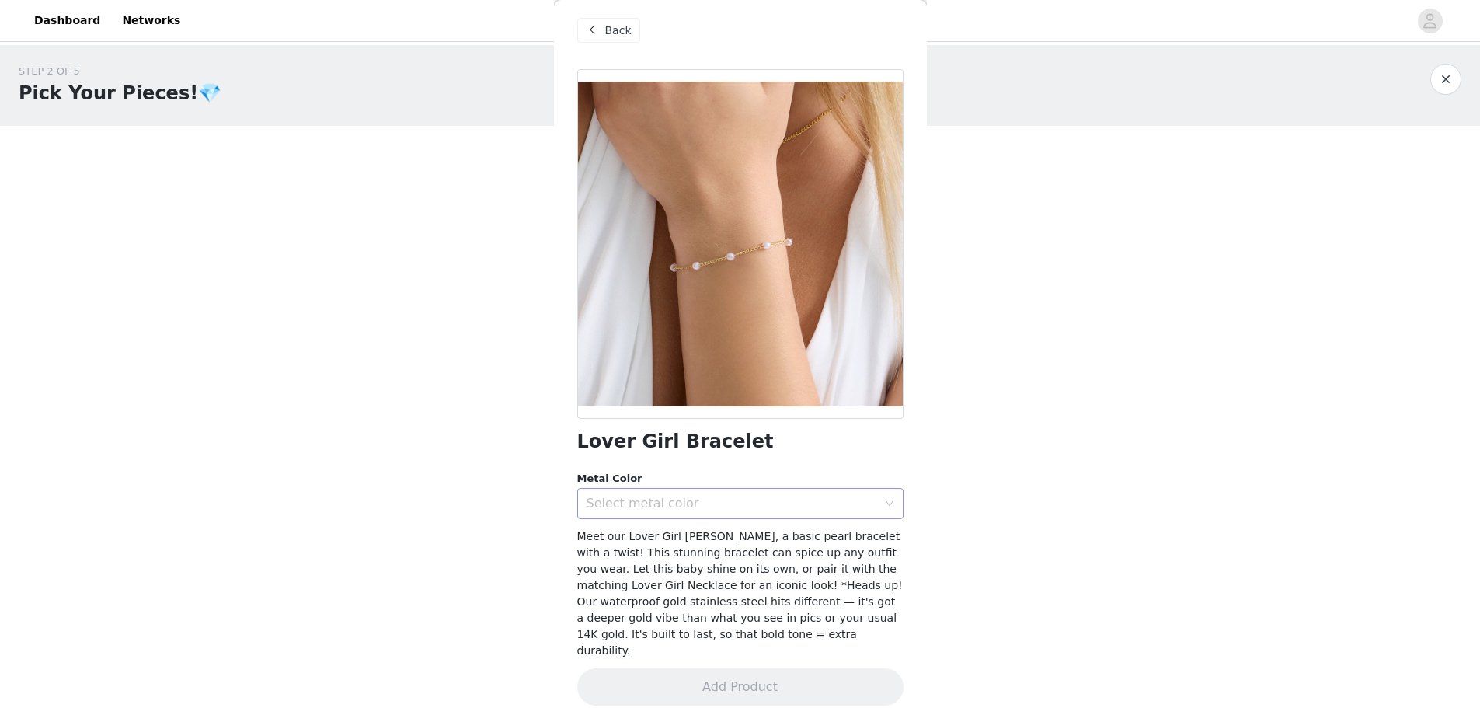
click at [716, 511] on div "Select metal color" at bounding box center [736, 504] width 298 height 30
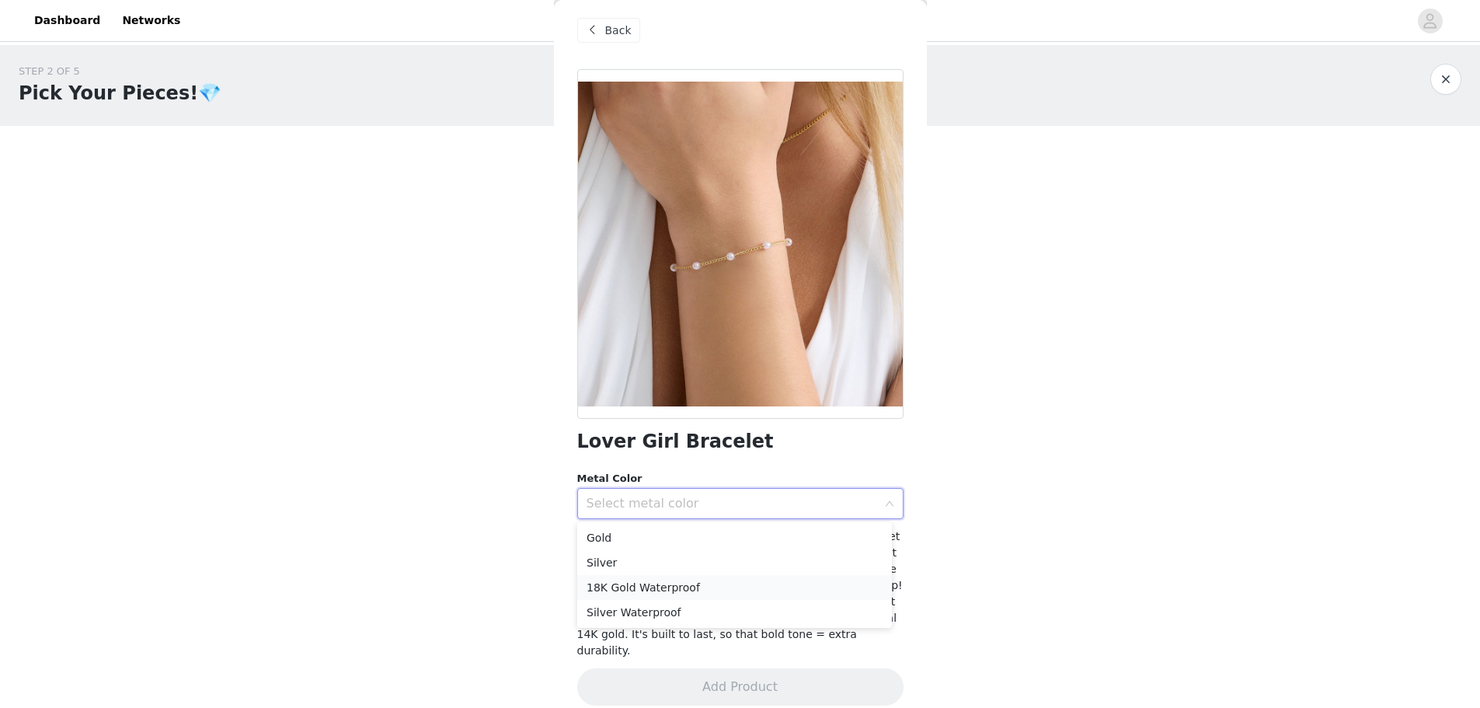
click at [662, 591] on li "18K Gold Waterproof" at bounding box center [734, 587] width 315 height 25
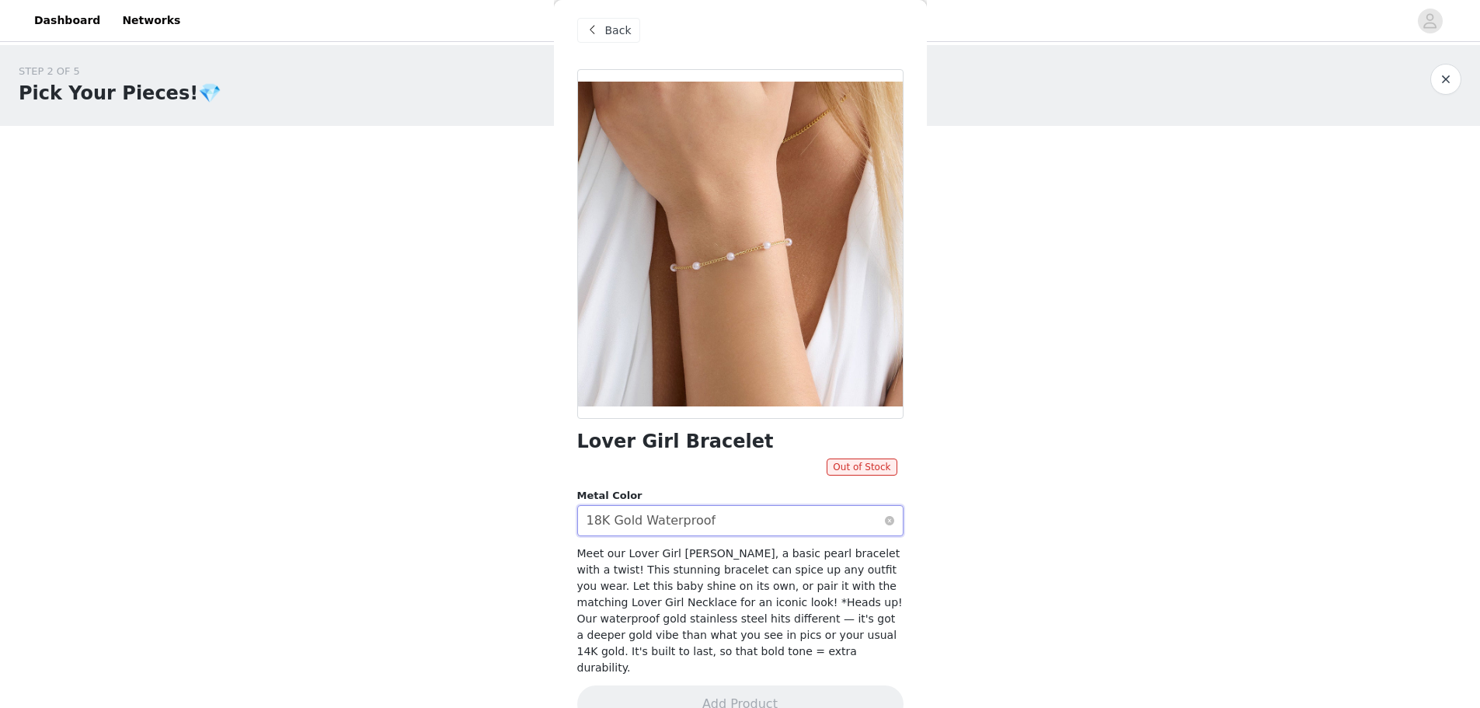
click at [666, 524] on div "18K Gold Waterproof" at bounding box center [652, 521] width 130 height 30
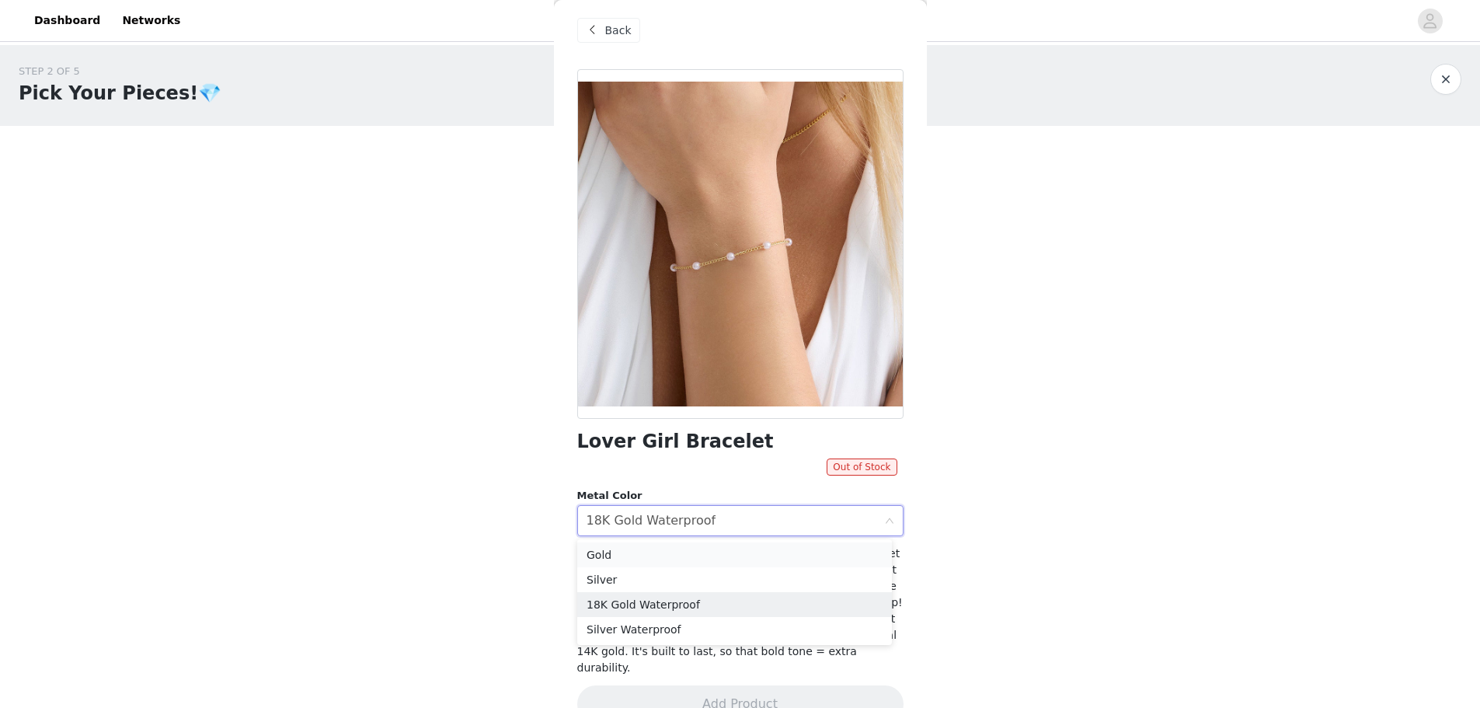
click at [643, 563] on li "Gold" at bounding box center [734, 554] width 315 height 25
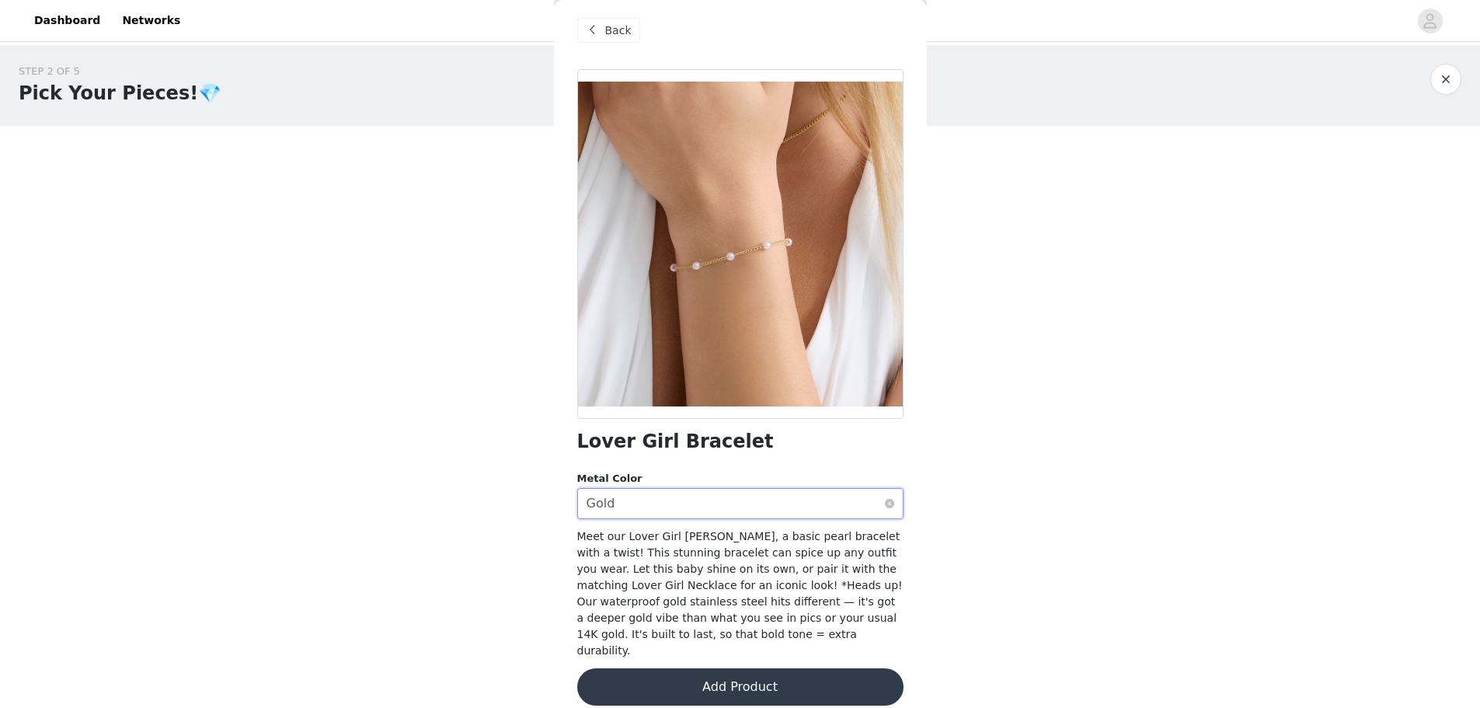
click at [810, 516] on div "Select metal color Gold" at bounding box center [736, 504] width 298 height 30
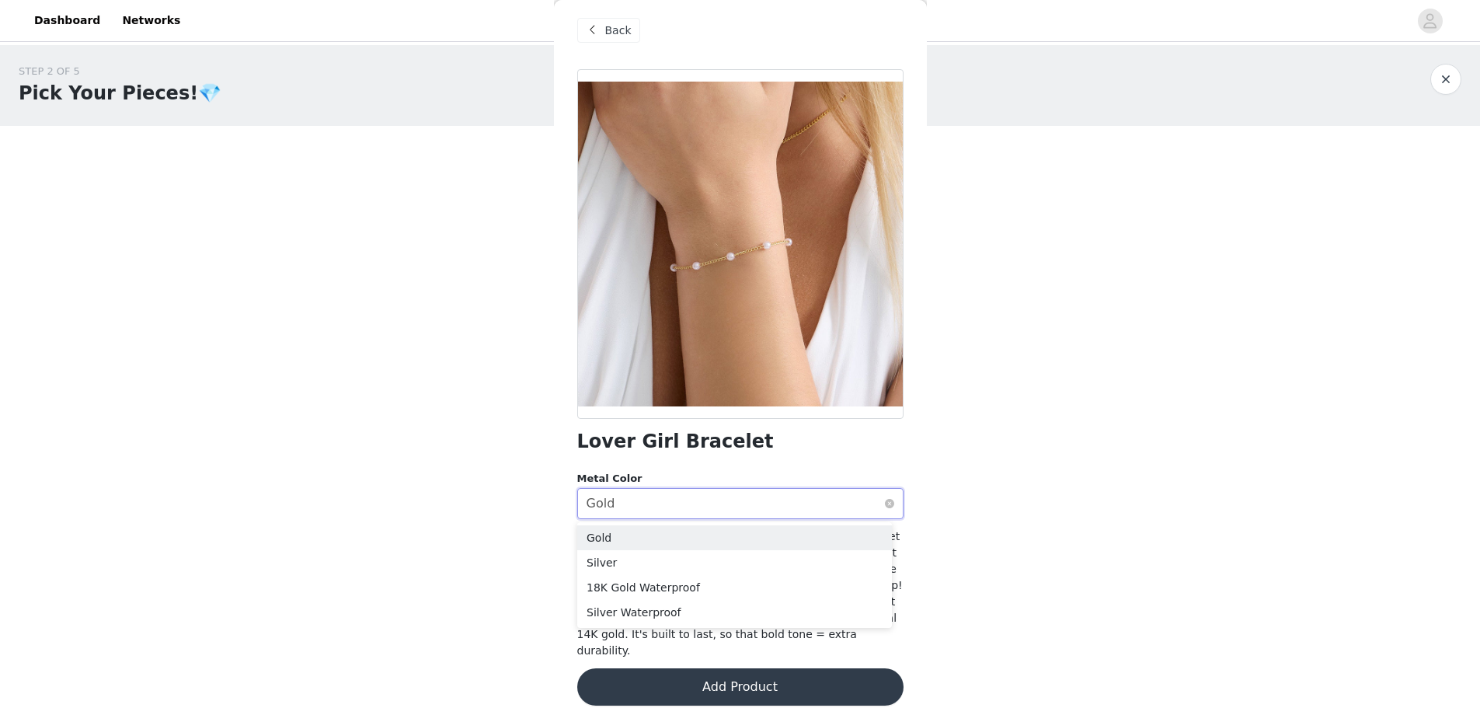
click at [810, 516] on div "Select metal color Gold" at bounding box center [736, 504] width 298 height 30
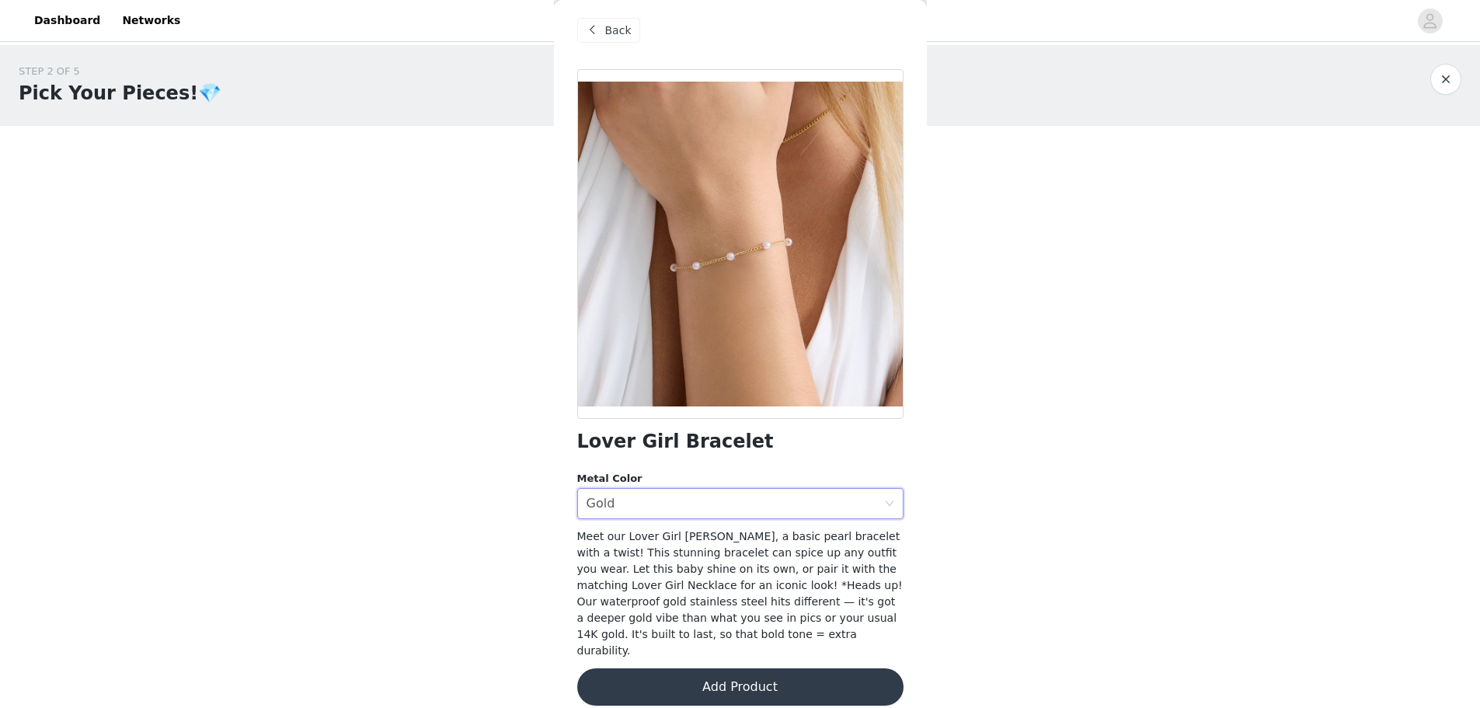
click at [737, 694] on div "Lover Girl Bracelet Metal Color Select metal color Gold Meet our Lover Girl Bra…" at bounding box center [740, 396] width 326 height 655
click at [767, 674] on button "Add Product" at bounding box center [740, 686] width 326 height 37
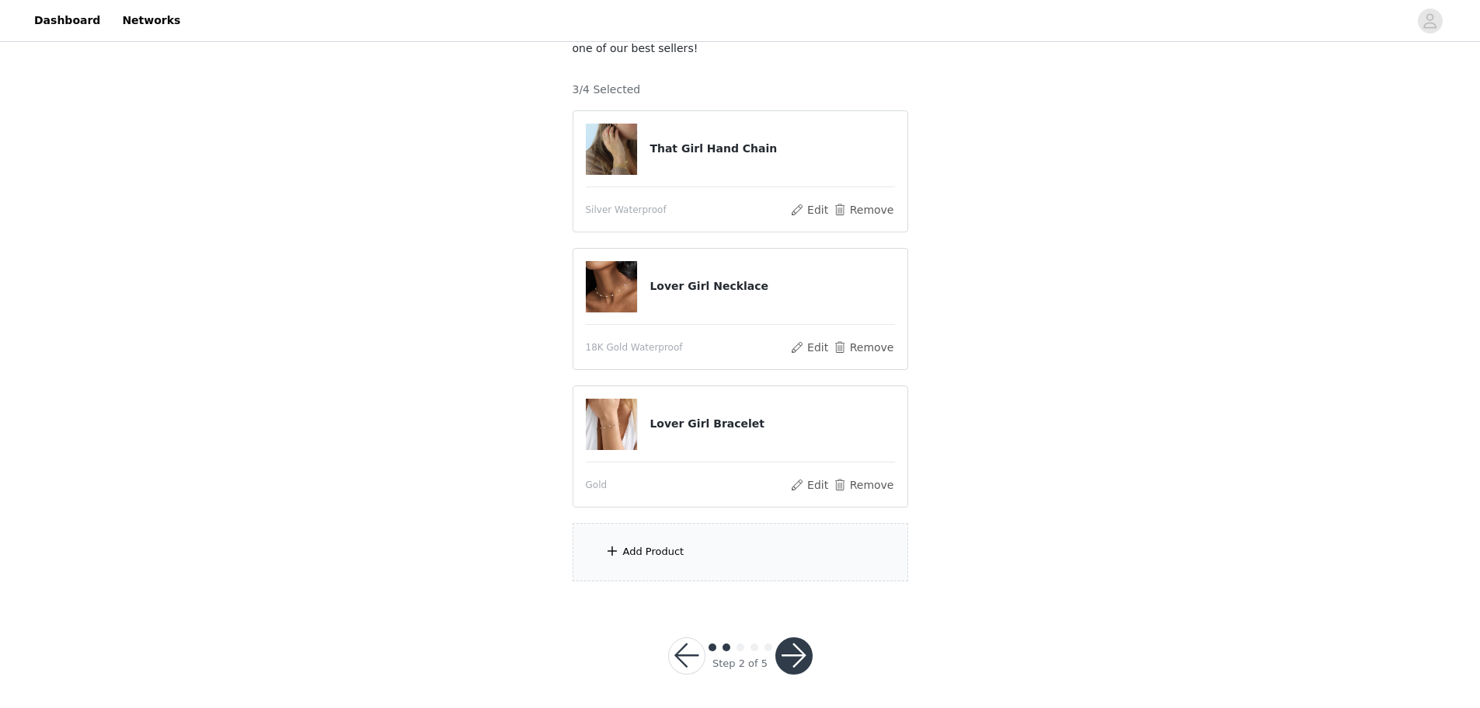
scroll to position [141, 0]
click at [760, 563] on div "Add Product" at bounding box center [741, 548] width 336 height 58
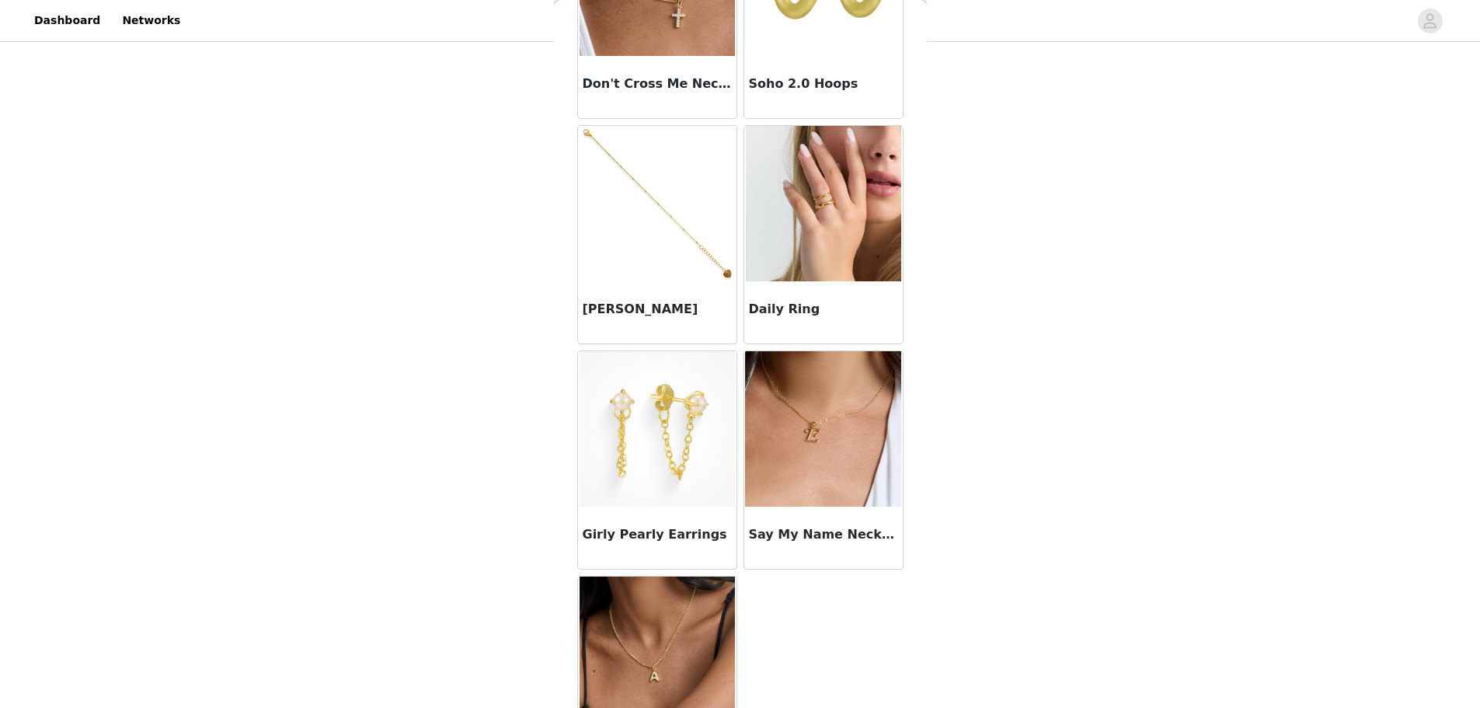
scroll to position [1169, 0]
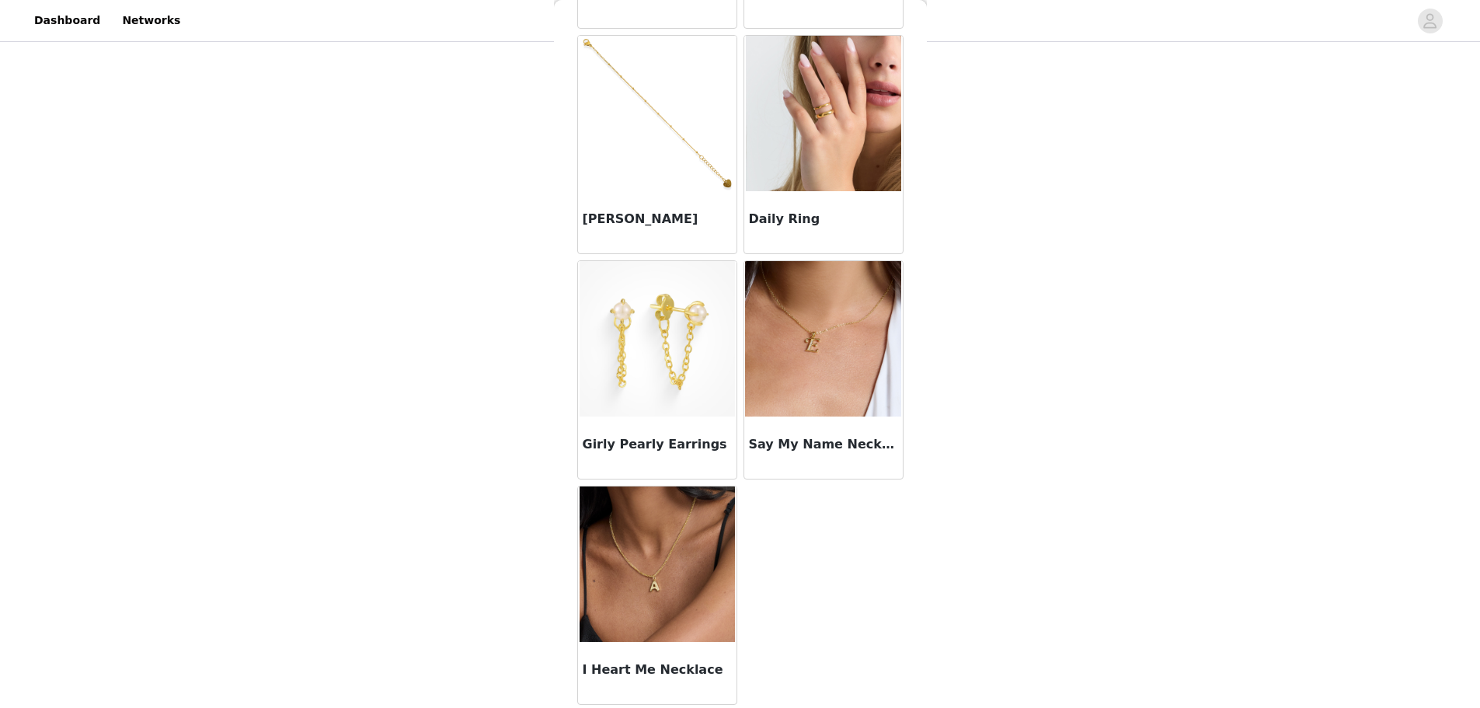
click at [791, 361] on img at bounding box center [822, 338] width 155 height 155
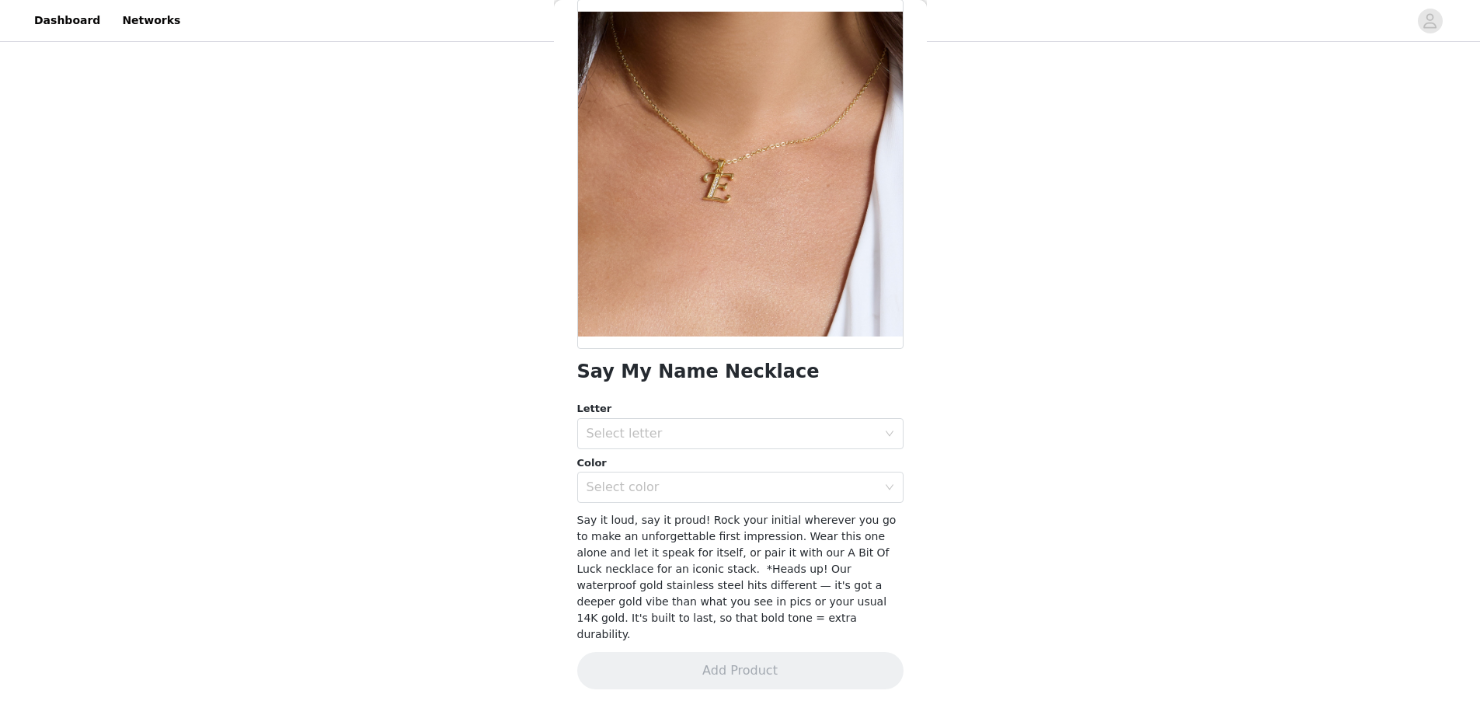
scroll to position [62, 0]
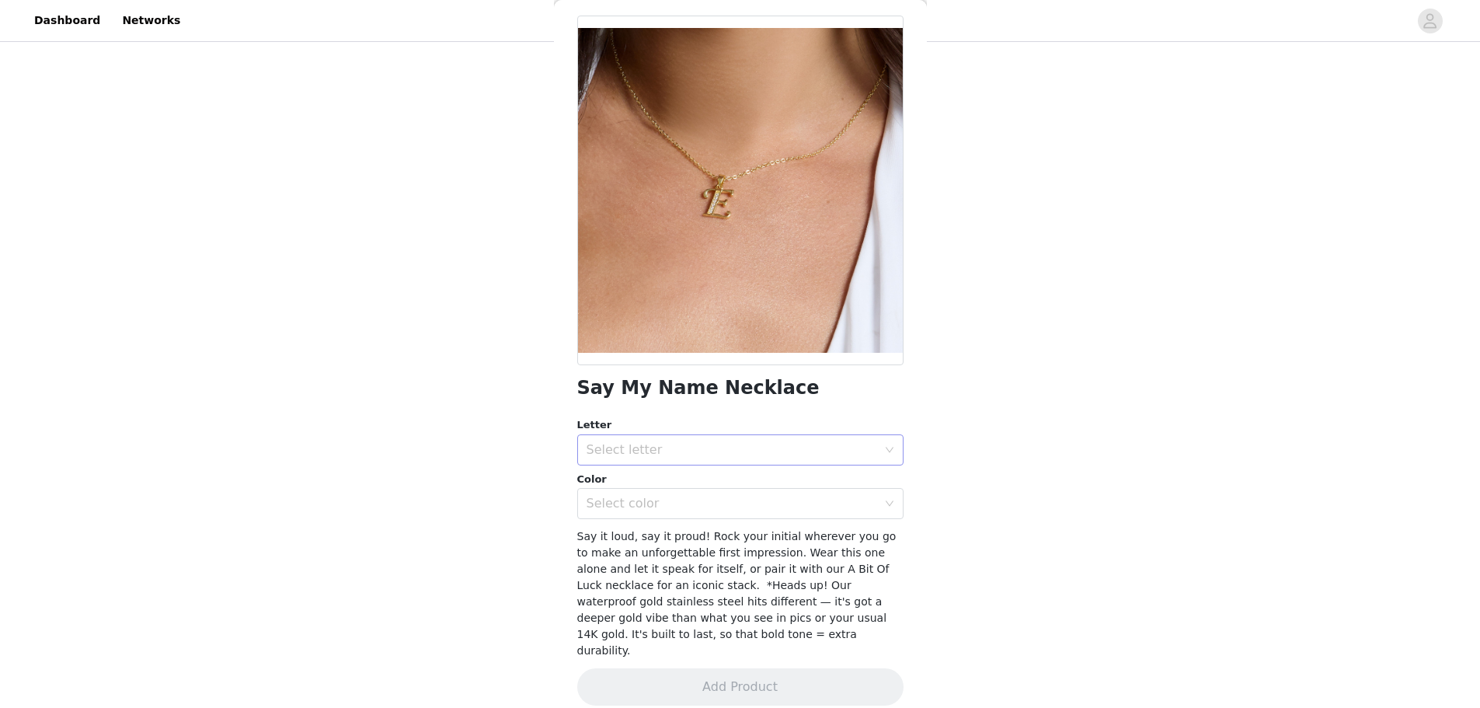
click at [676, 443] on div "Select letter" at bounding box center [732, 450] width 291 height 16
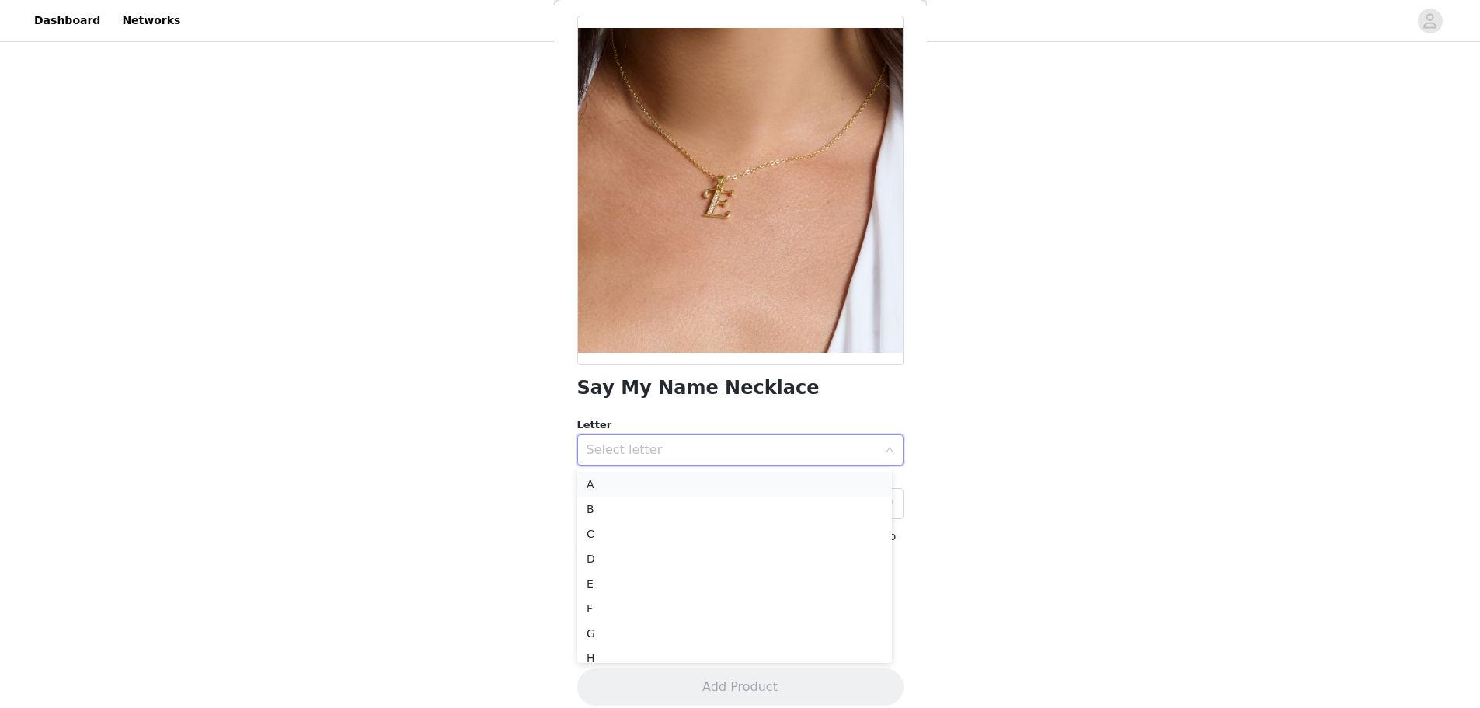
click at [643, 479] on li "A" at bounding box center [734, 484] width 315 height 25
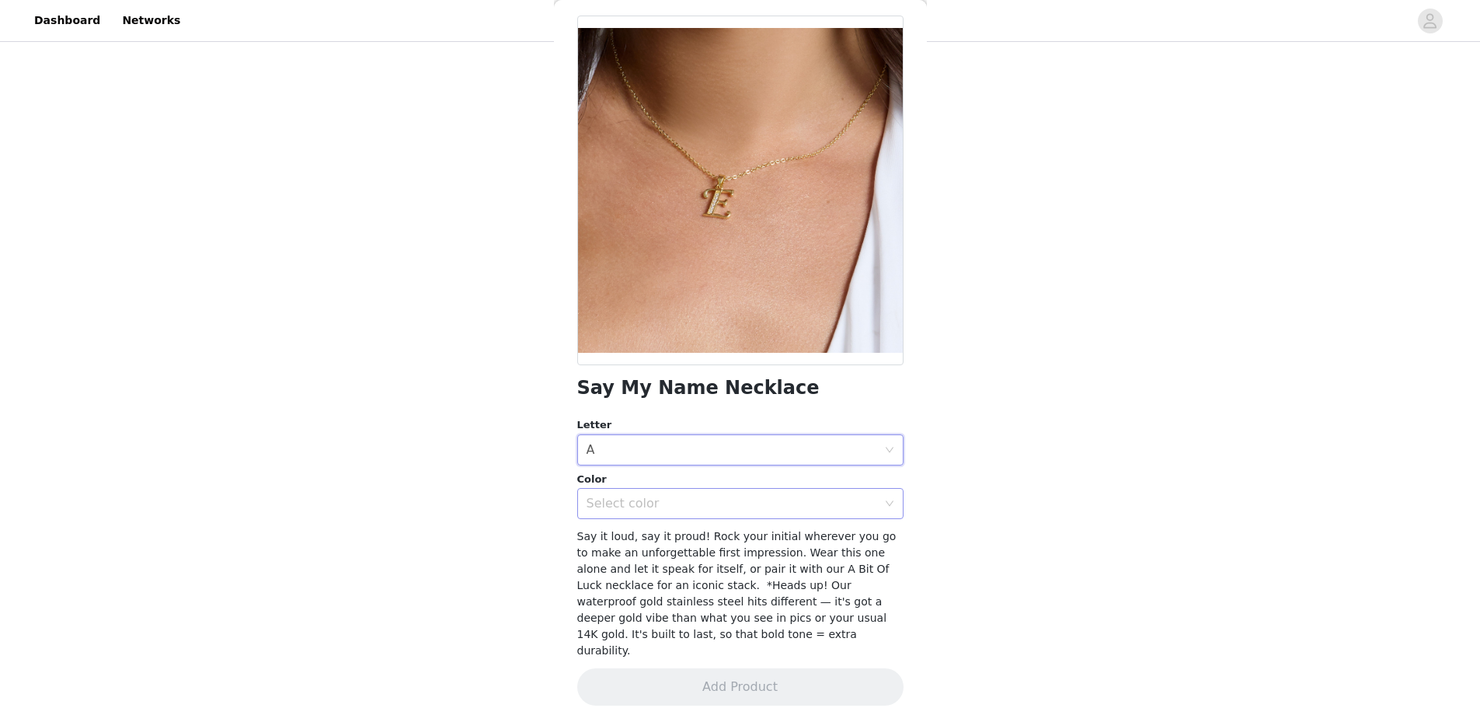
click at [742, 507] on div "Select color" at bounding box center [732, 504] width 291 height 16
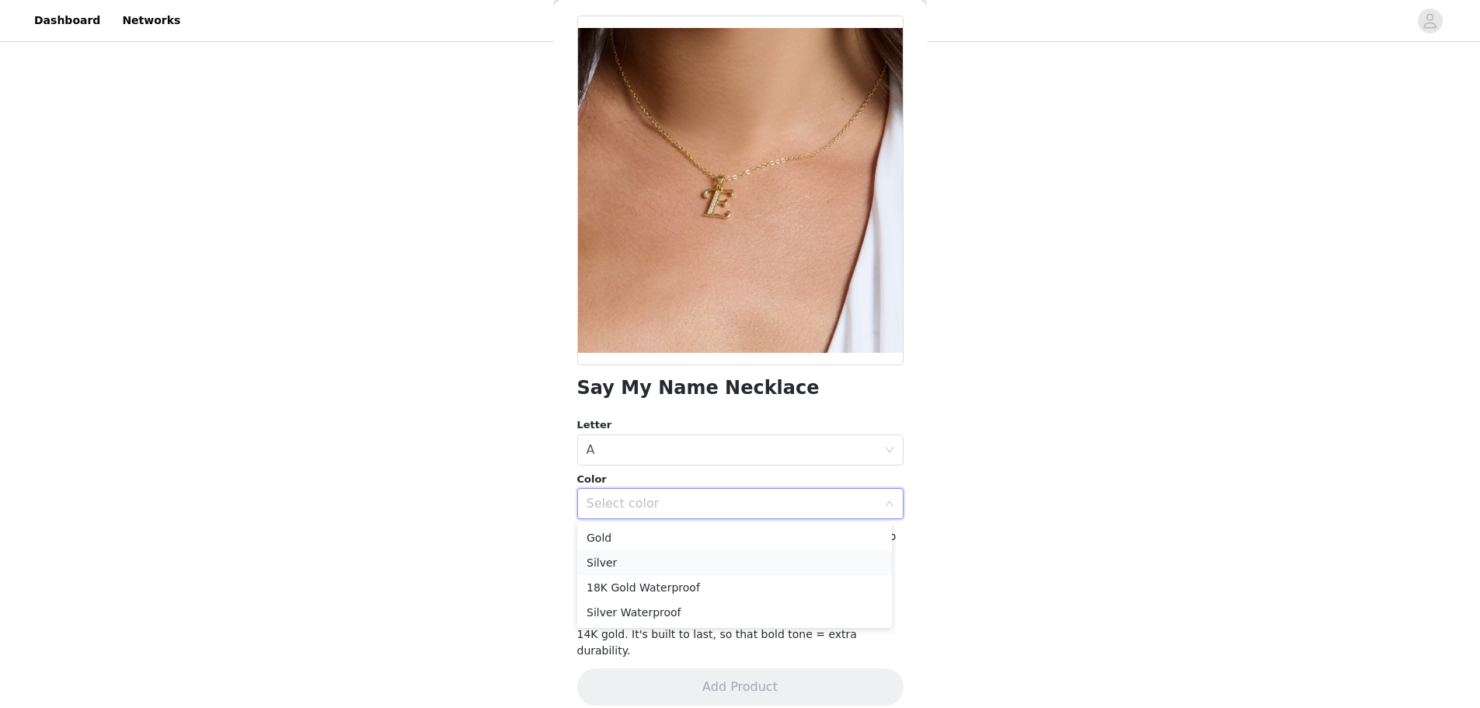
click at [688, 563] on li "Silver" at bounding box center [734, 562] width 315 height 25
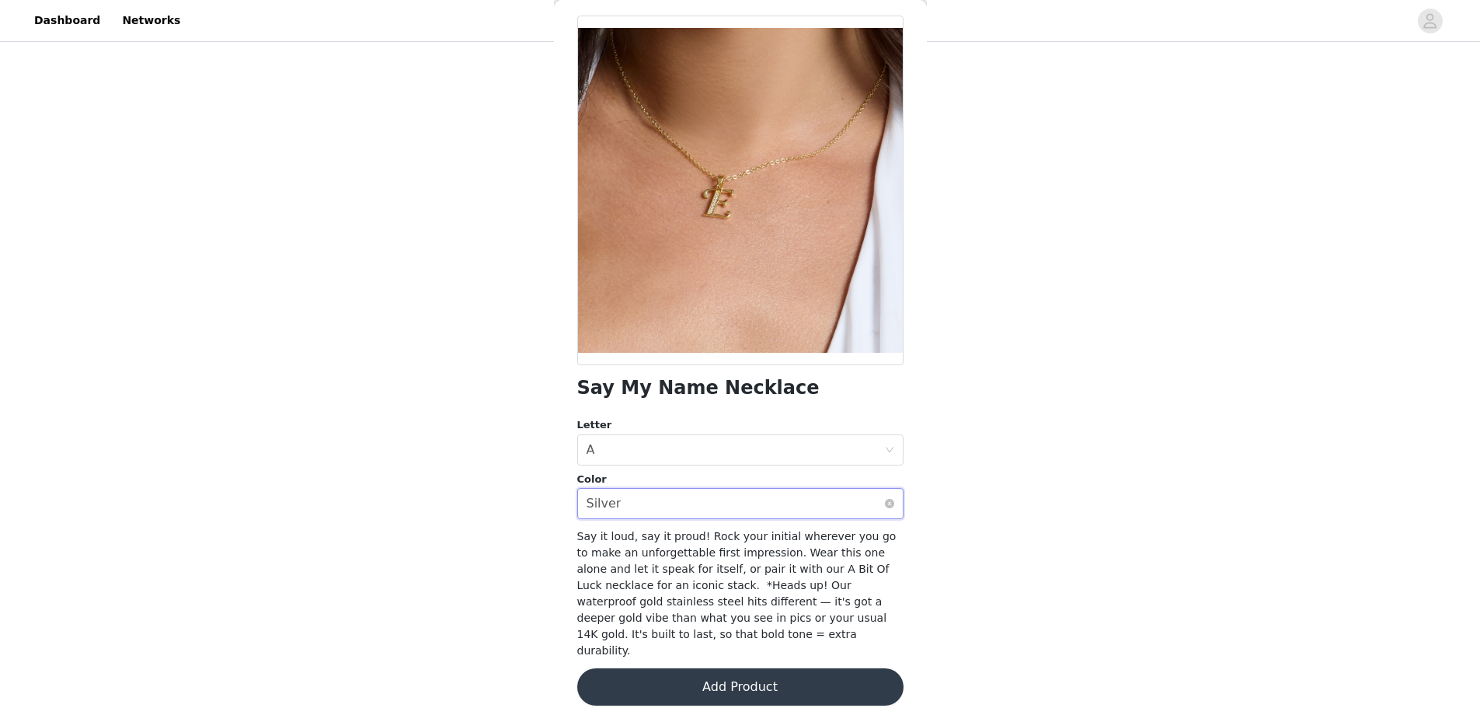
click at [666, 508] on div "Select color Silver" at bounding box center [736, 504] width 298 height 30
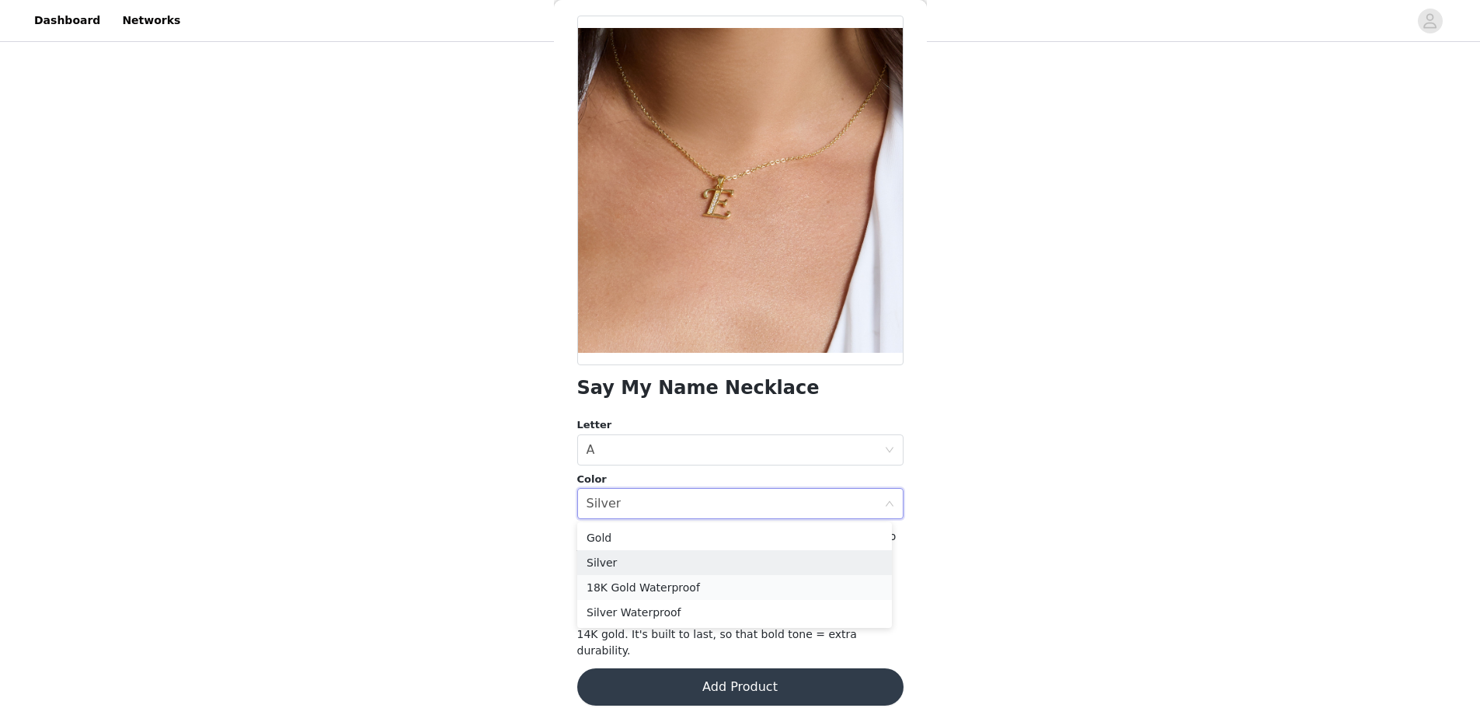
click at [641, 599] on li "18K Gold Waterproof" at bounding box center [734, 587] width 315 height 25
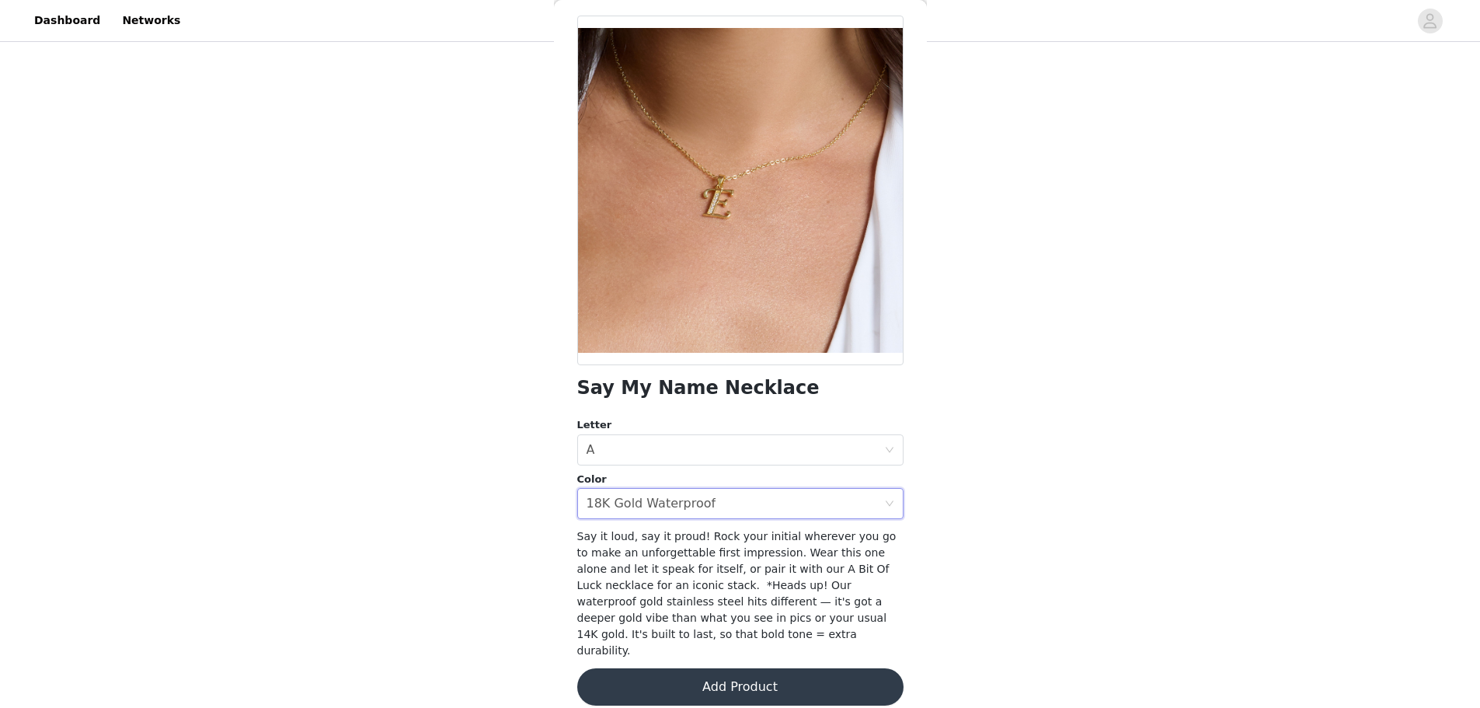
click at [641, 609] on span "Say it loud, say it proud! Rock your initial wherever you go to make an unforge…" at bounding box center [736, 593] width 319 height 127
click at [619, 507] on div "18K Gold Waterproof" at bounding box center [652, 504] width 130 height 30
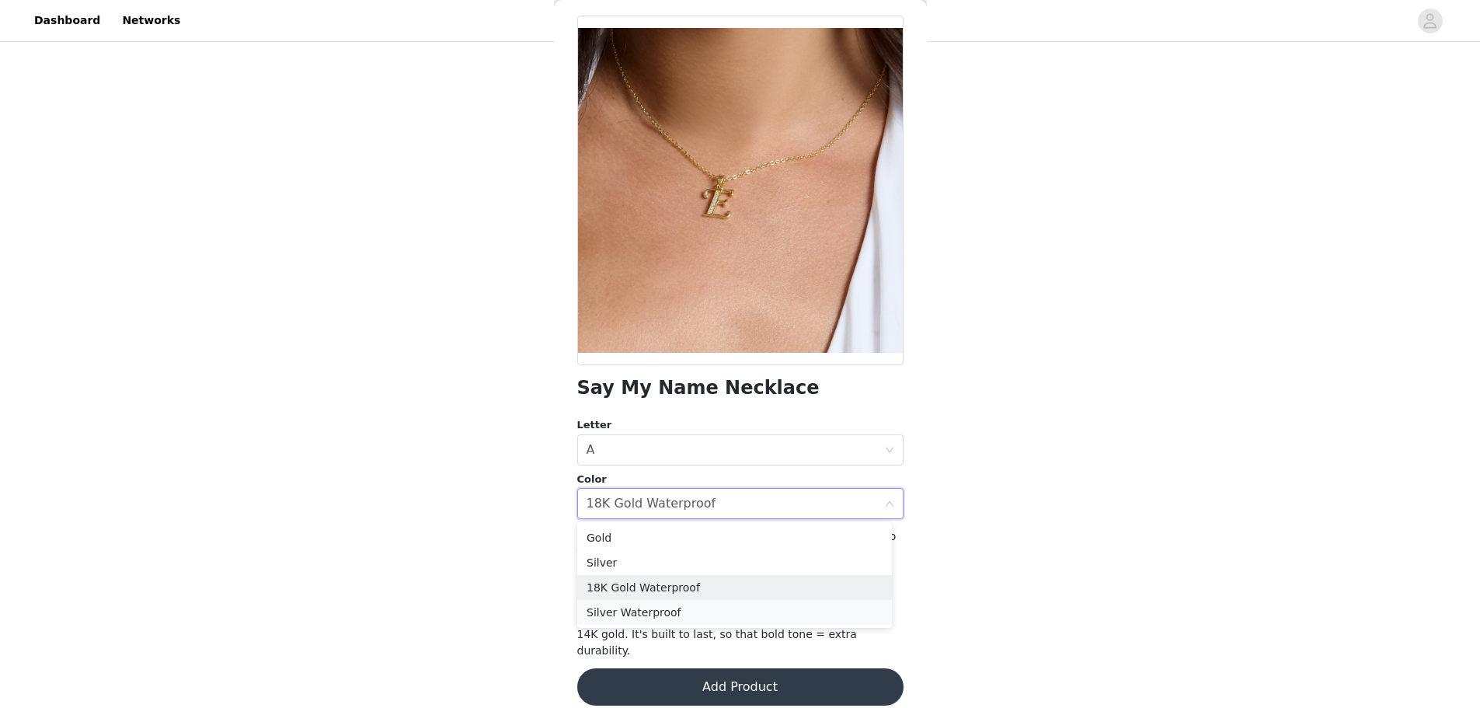
click at [619, 602] on li "Silver Waterproof" at bounding box center [734, 612] width 315 height 25
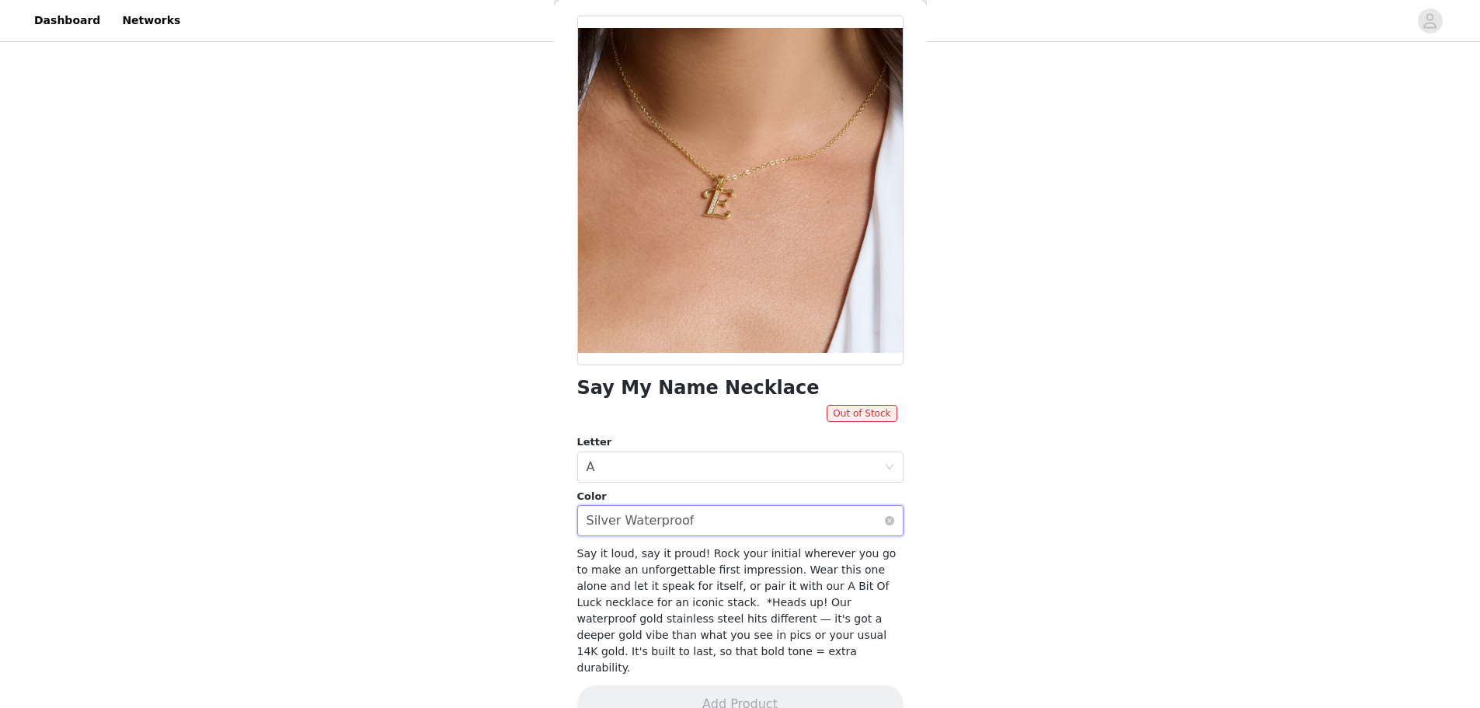
click at [659, 533] on div "Silver Waterproof" at bounding box center [641, 521] width 108 height 30
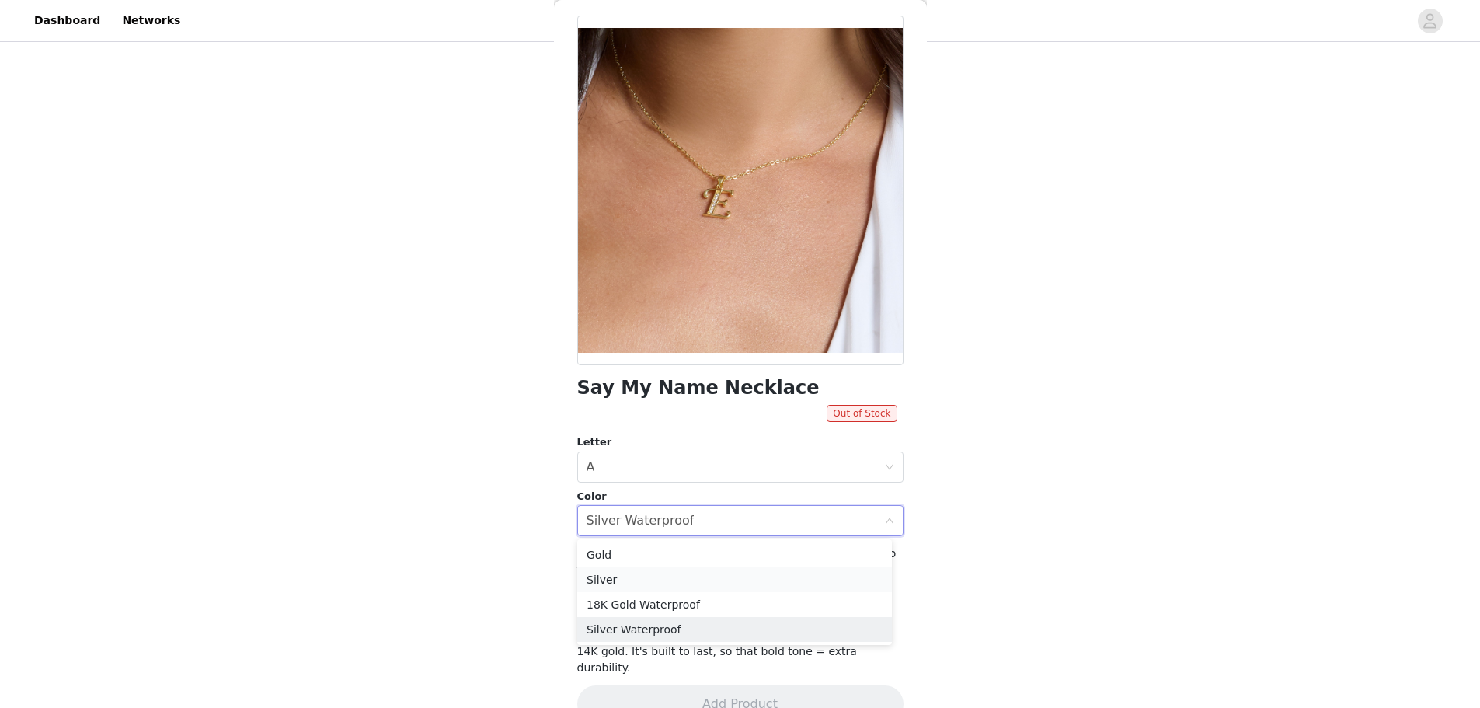
click at [630, 576] on li "Silver" at bounding box center [734, 579] width 315 height 25
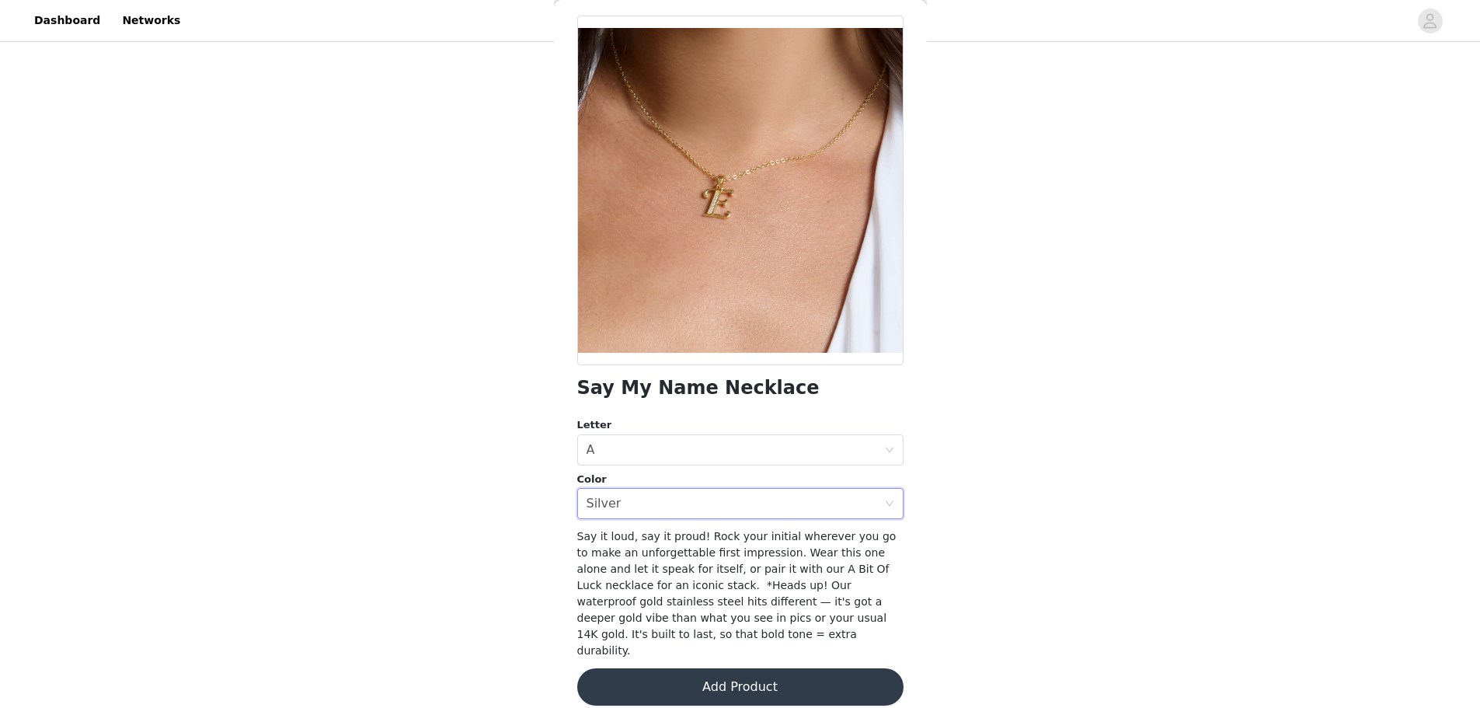
click at [727, 677] on button "Add Product" at bounding box center [740, 686] width 326 height 37
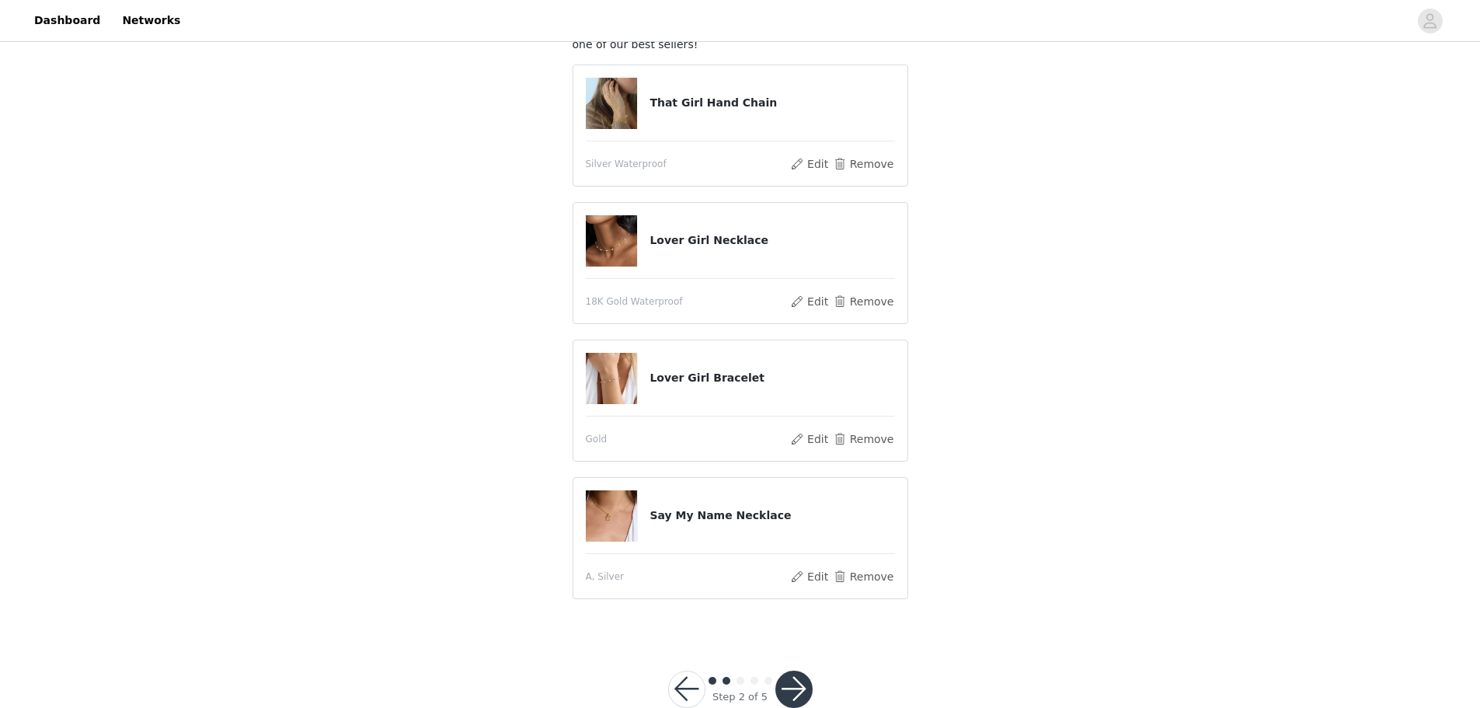
click at [785, 685] on button "button" at bounding box center [793, 689] width 37 height 37
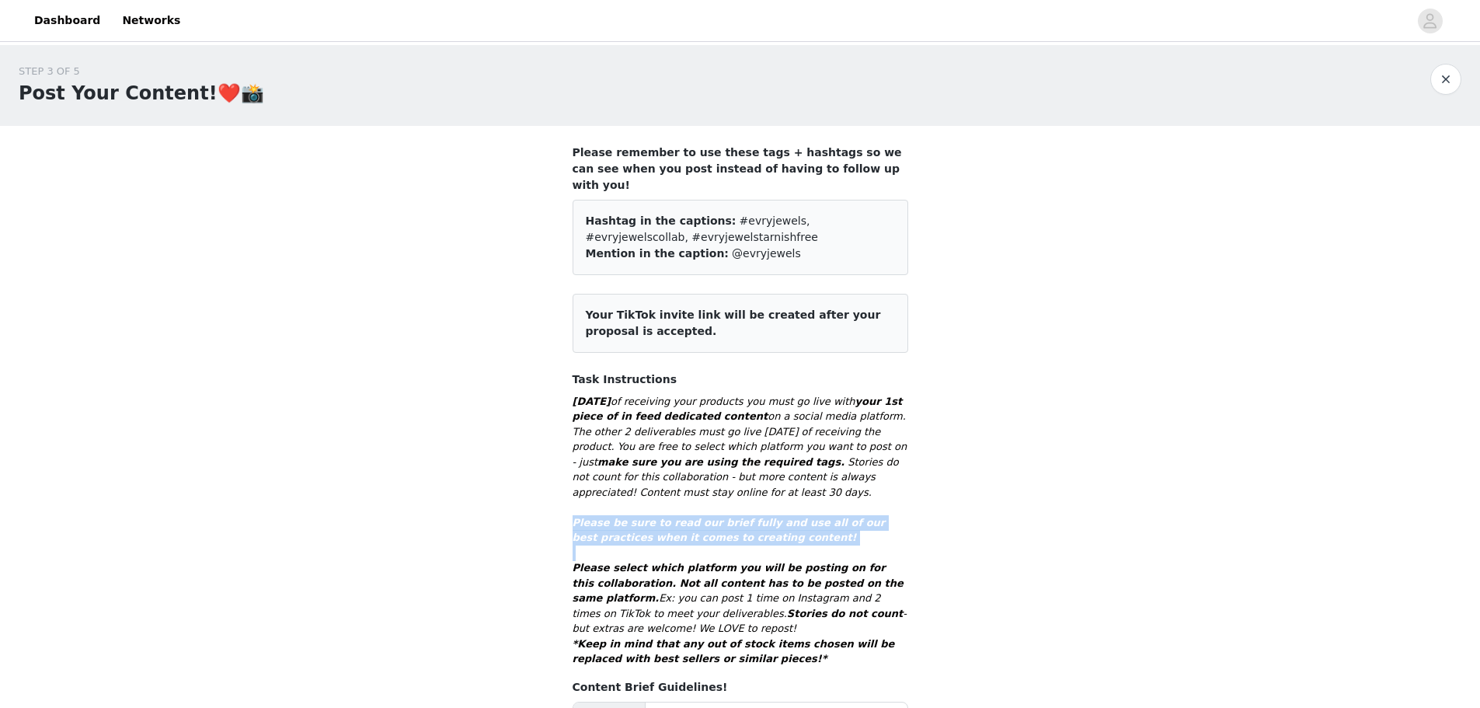
drag, startPoint x: 1208, startPoint y: 497, endPoint x: 1214, endPoint y: 531, distance: 34.6
click at [1214, 531] on div "STEP 3 OF 5 Post Your Content!❤️📸 Please remember to use these tags + hashtags …" at bounding box center [740, 662] width 1480 height 1235
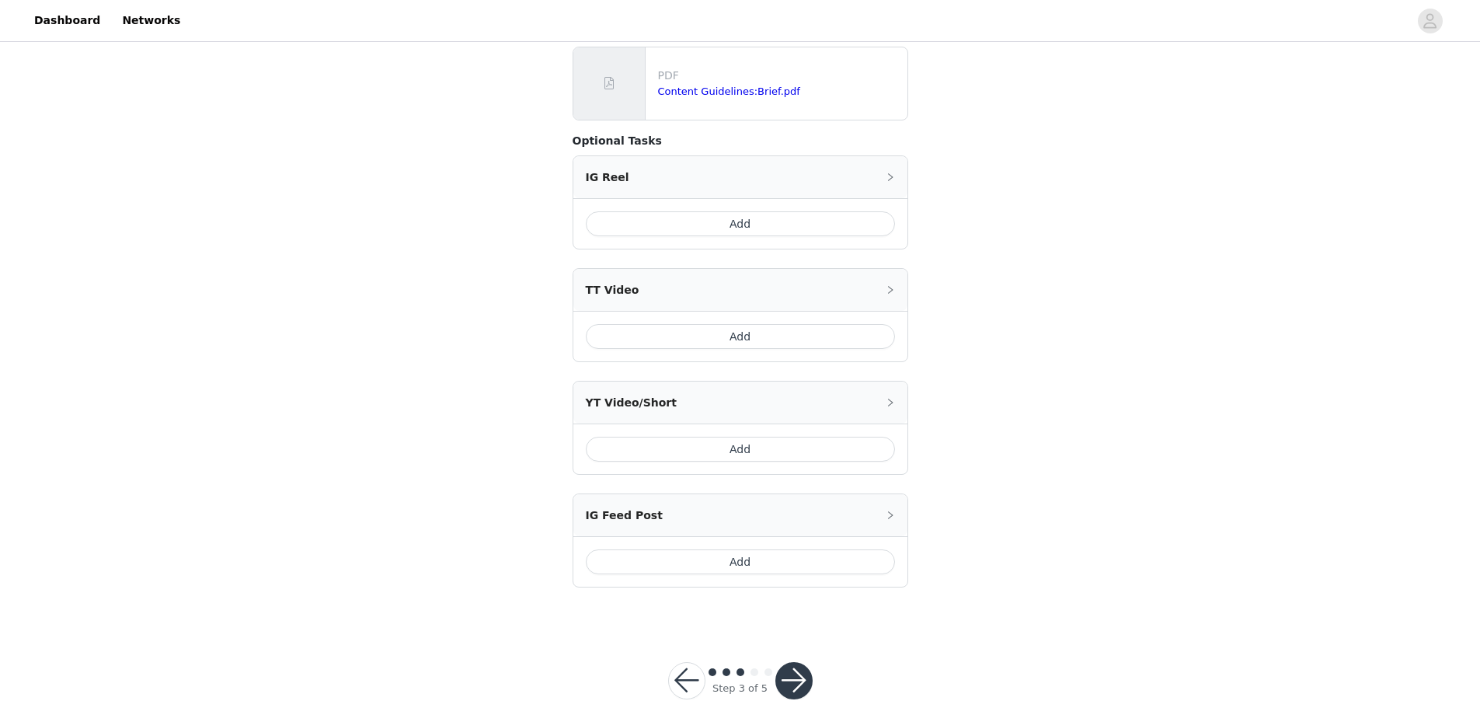
scroll to position [667, 0]
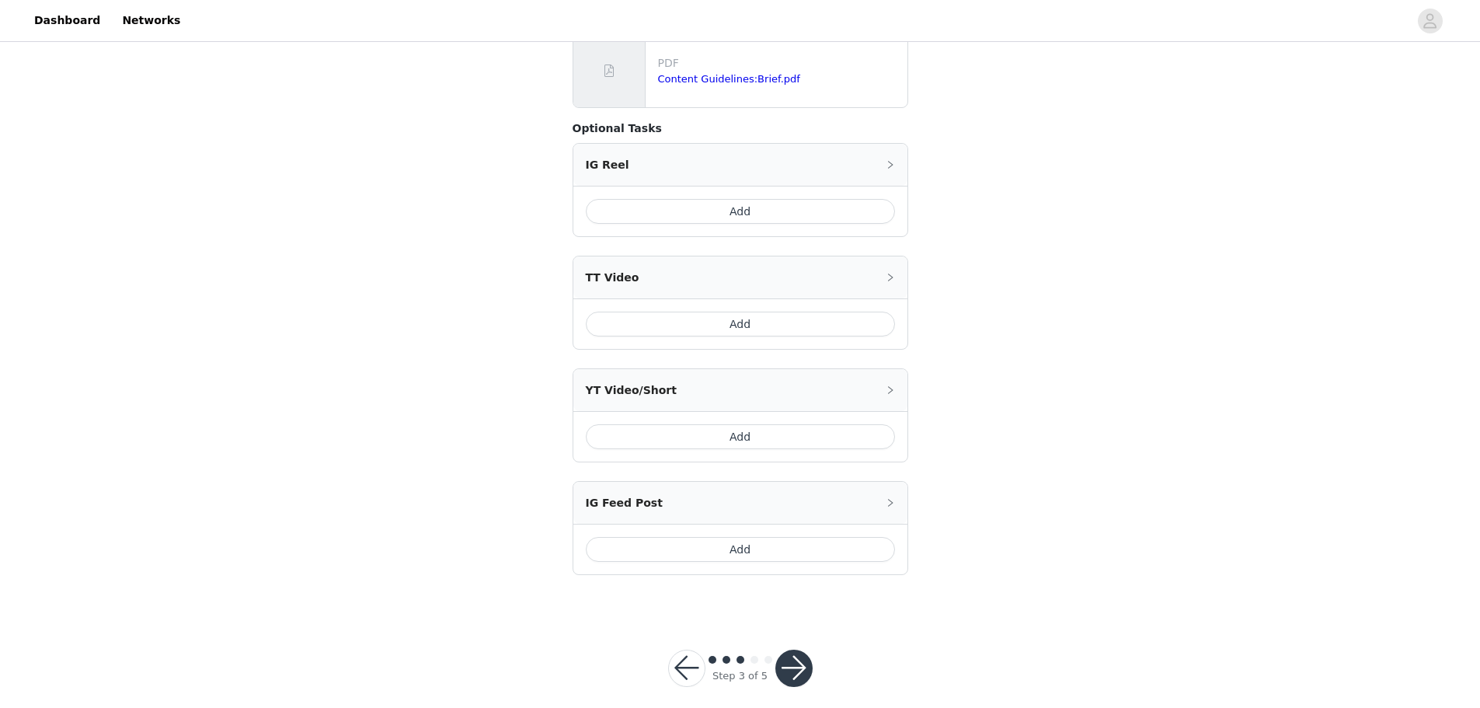
click at [782, 661] on button "button" at bounding box center [793, 668] width 37 height 37
click at [793, 653] on button "button" at bounding box center [793, 668] width 37 height 37
drag, startPoint x: 790, startPoint y: 646, endPoint x: 1292, endPoint y: 514, distance: 519.0
click at [1292, 514] on div "STEP 3 OF 5 Post Your Content!❤️📸 Please remember to use these tags + hashtags …" at bounding box center [740, 51] width 1480 height 1346
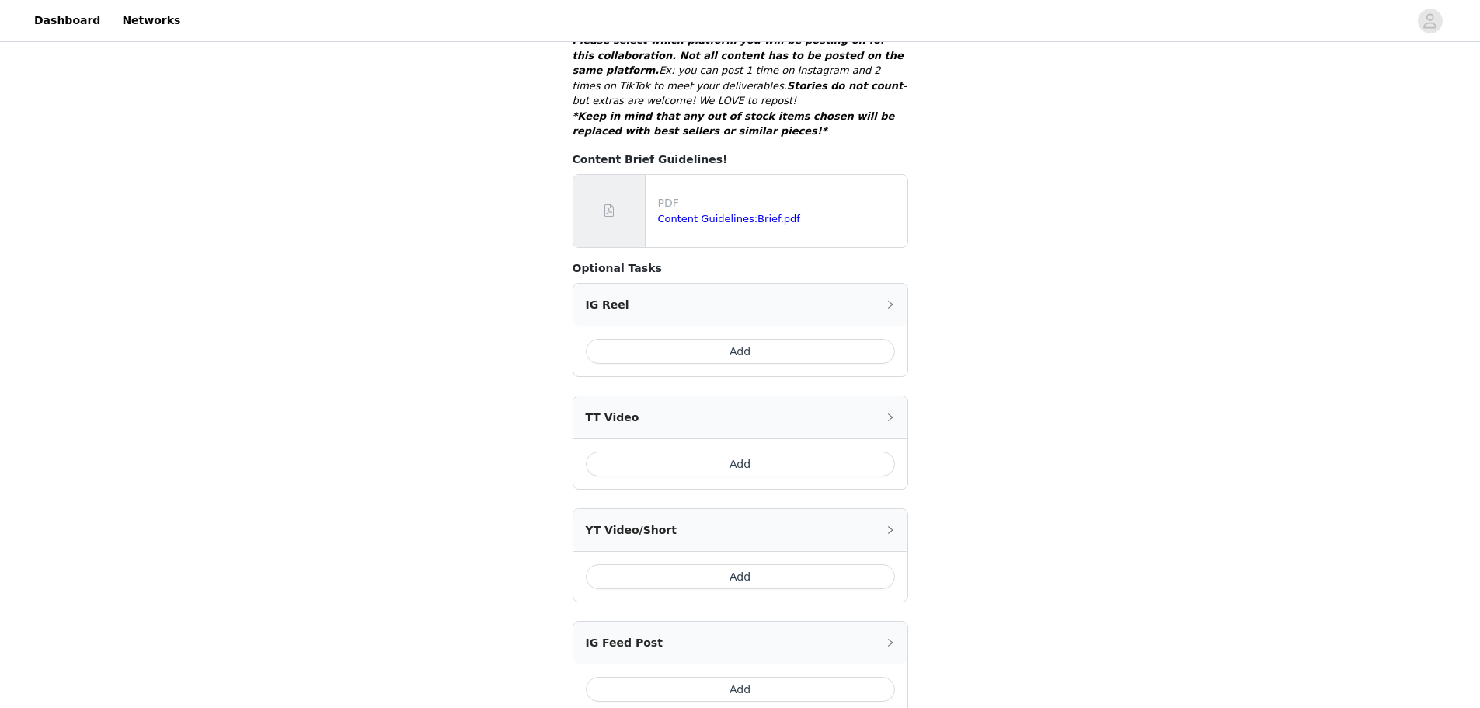
scroll to position [537, 0]
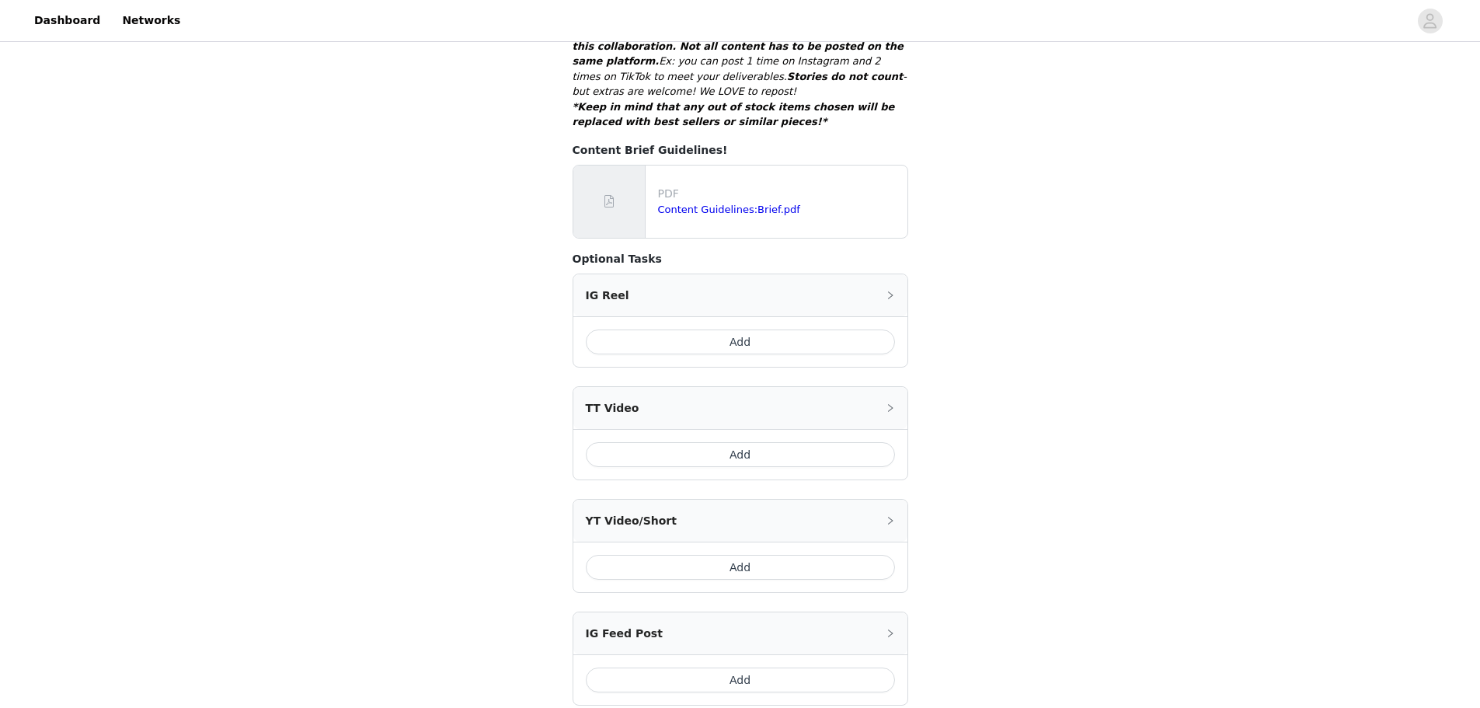
click at [744, 442] on button "Add" at bounding box center [740, 454] width 309 height 25
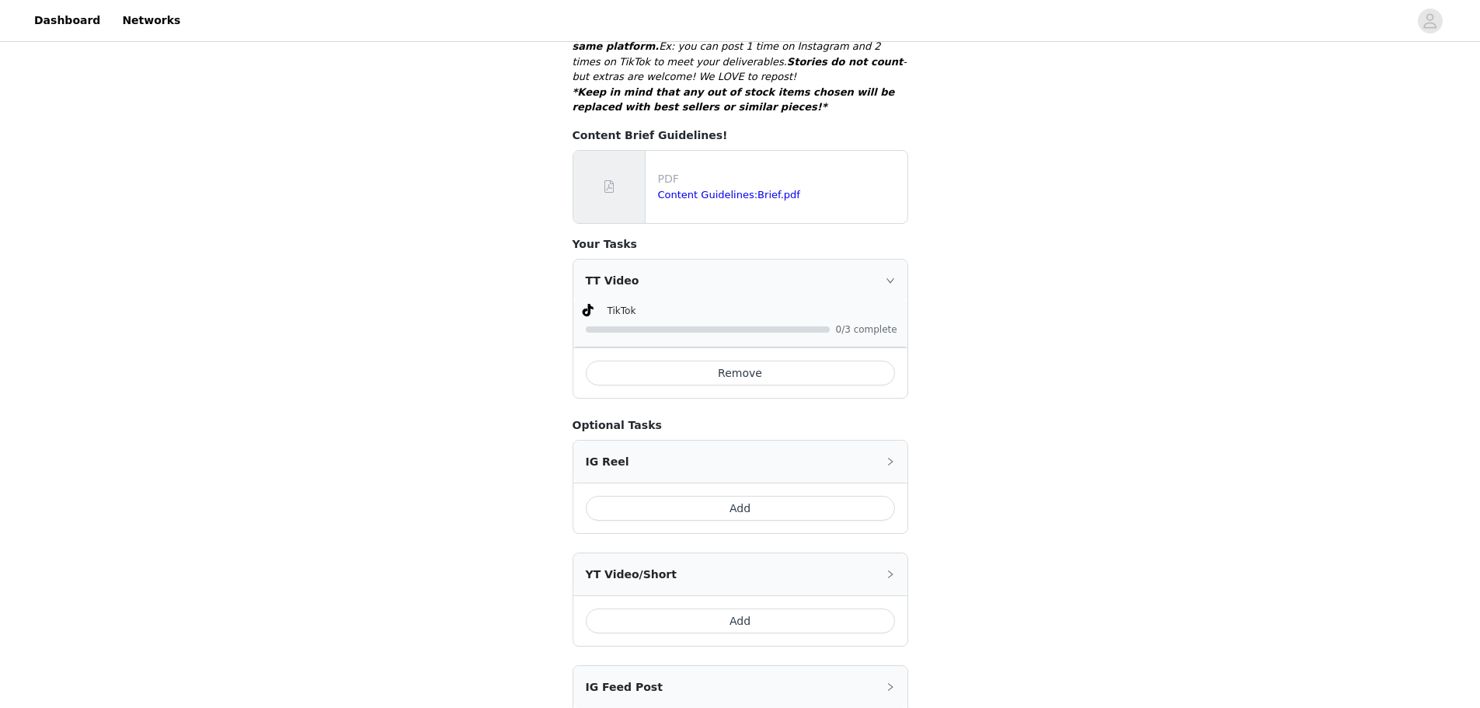
scroll to position [736, 0]
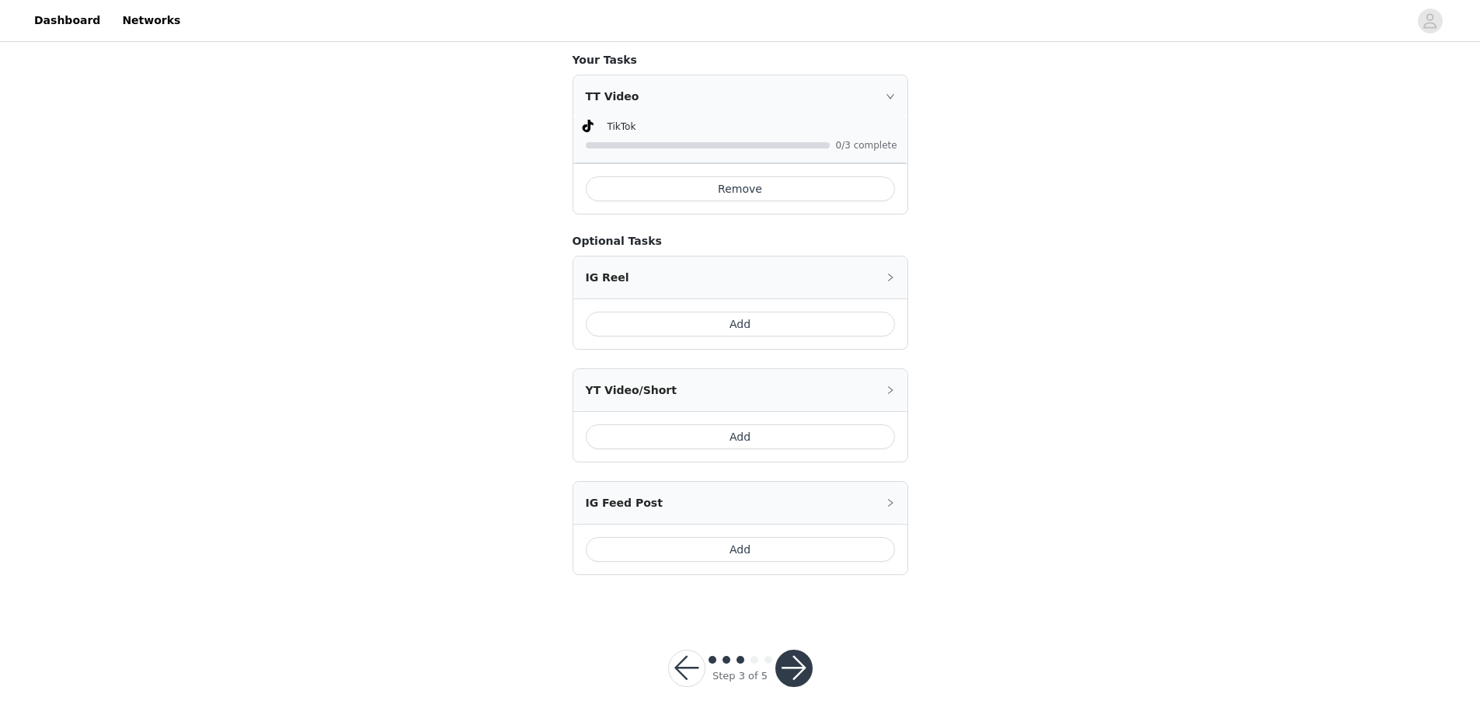
click at [786, 652] on button "button" at bounding box center [793, 668] width 37 height 37
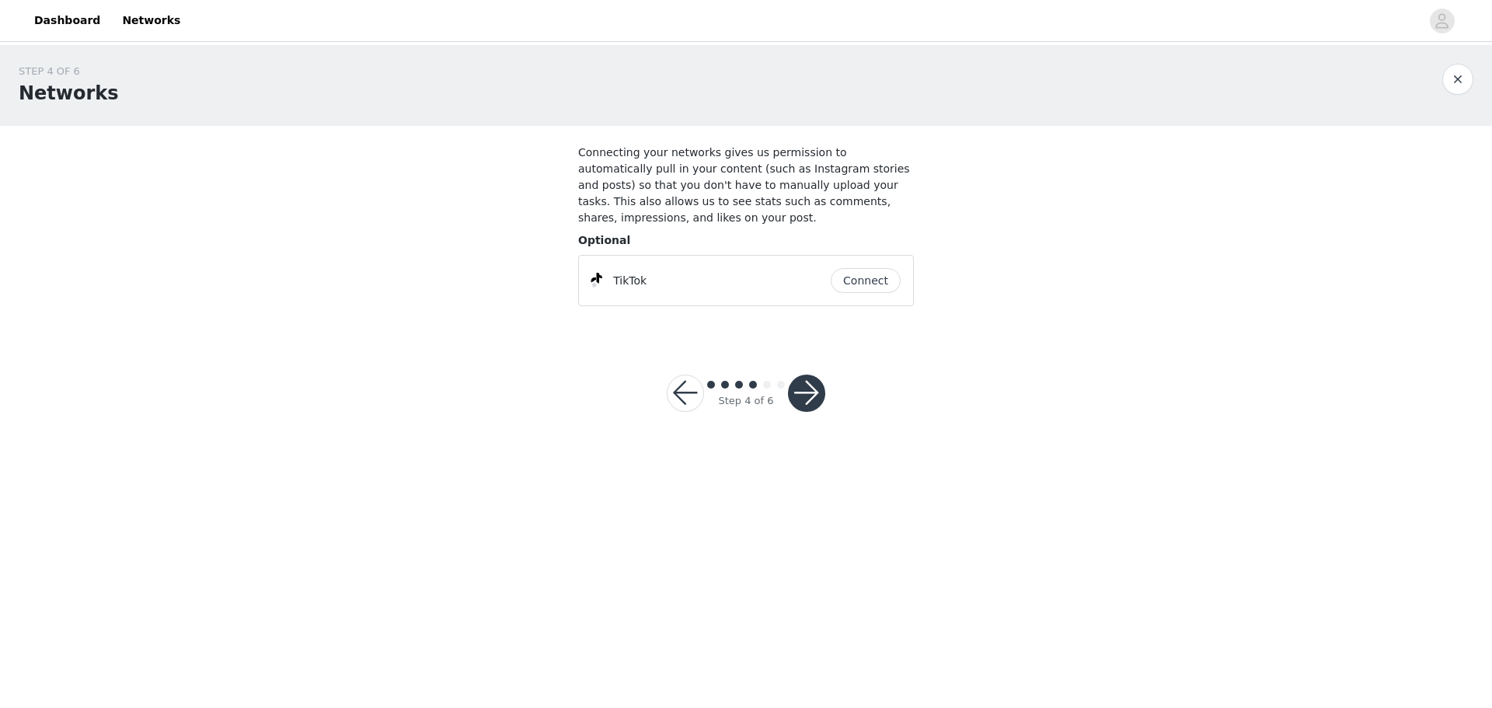
click at [869, 268] on button "Connect" at bounding box center [866, 280] width 70 height 25
